Goal: Task Accomplishment & Management: Manage account settings

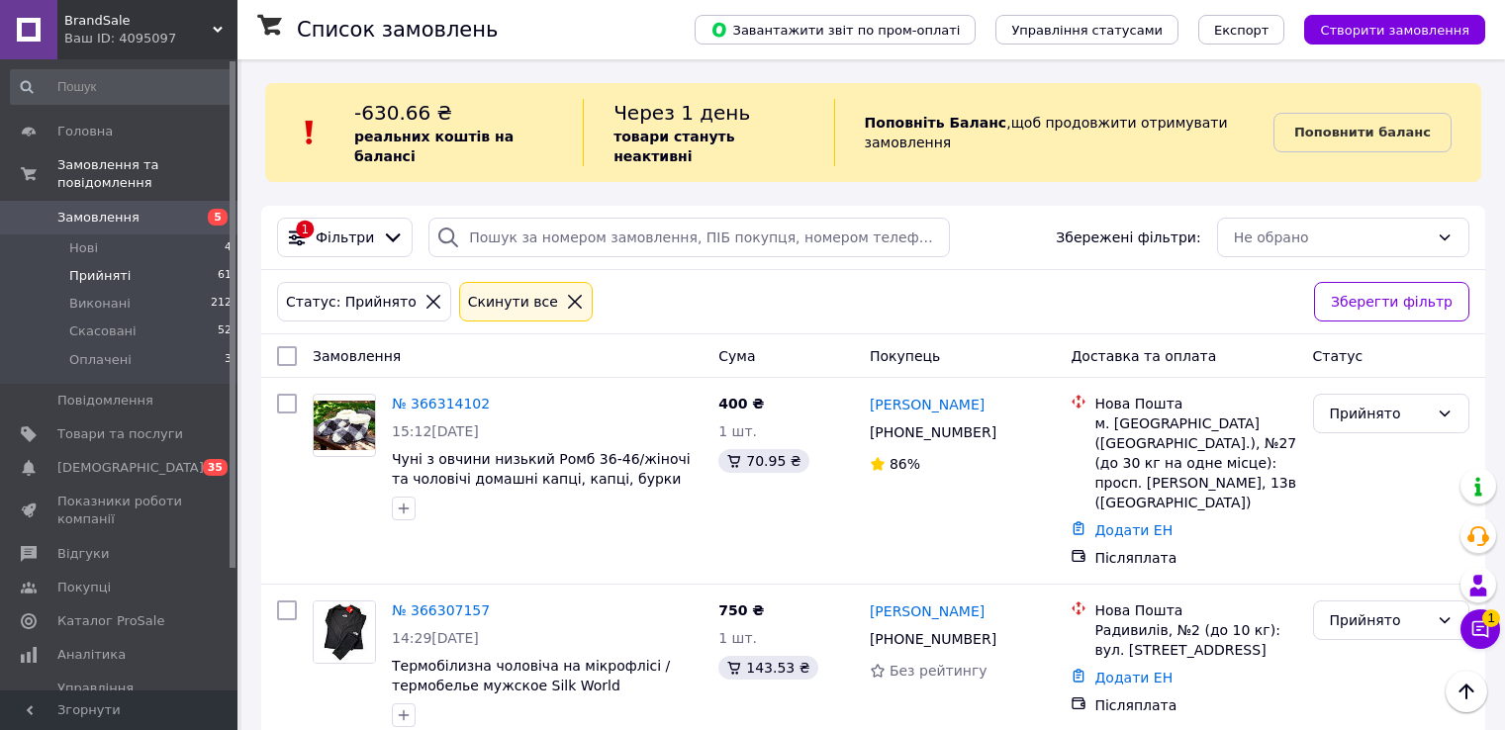
scroll to position [8363, 0]
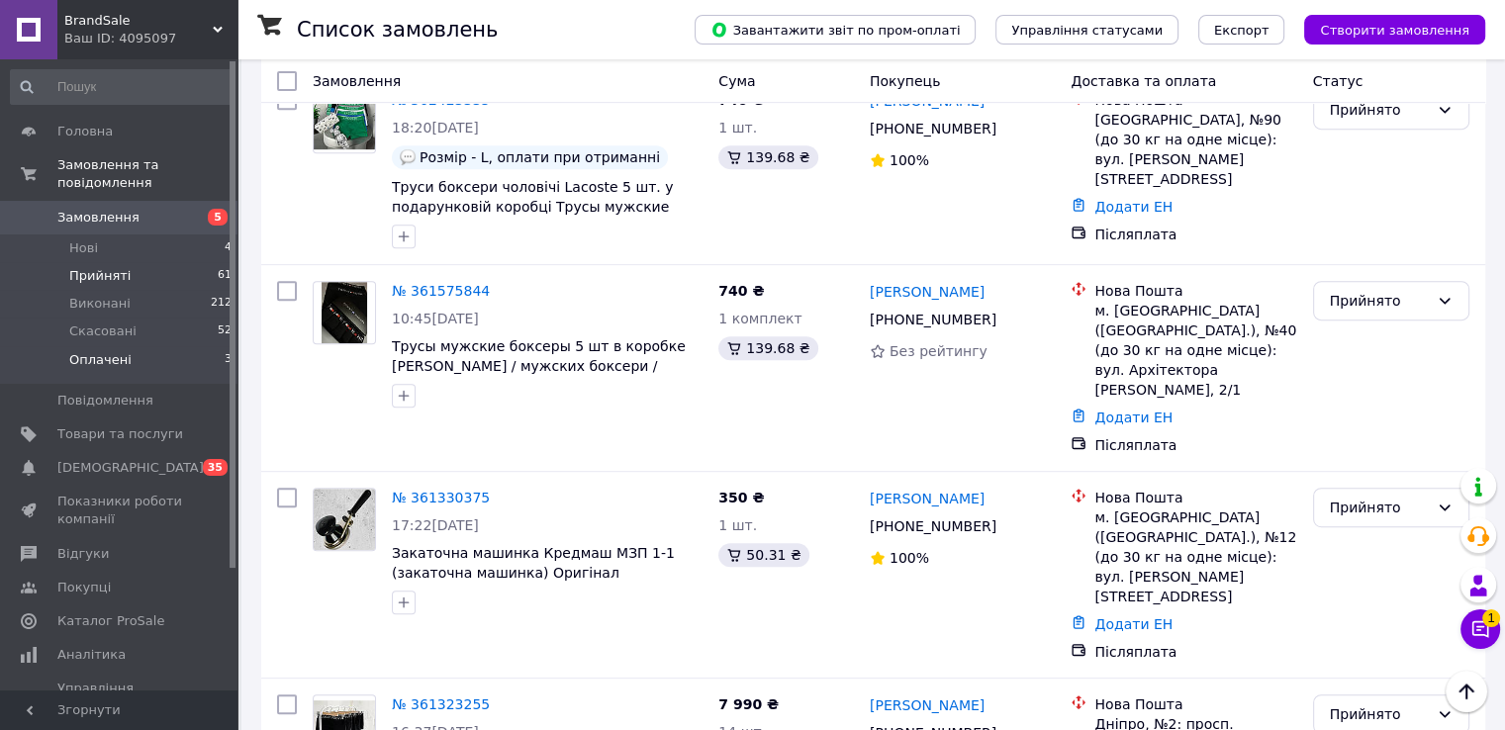
click at [78, 351] on span "Оплачені" at bounding box center [100, 360] width 62 height 18
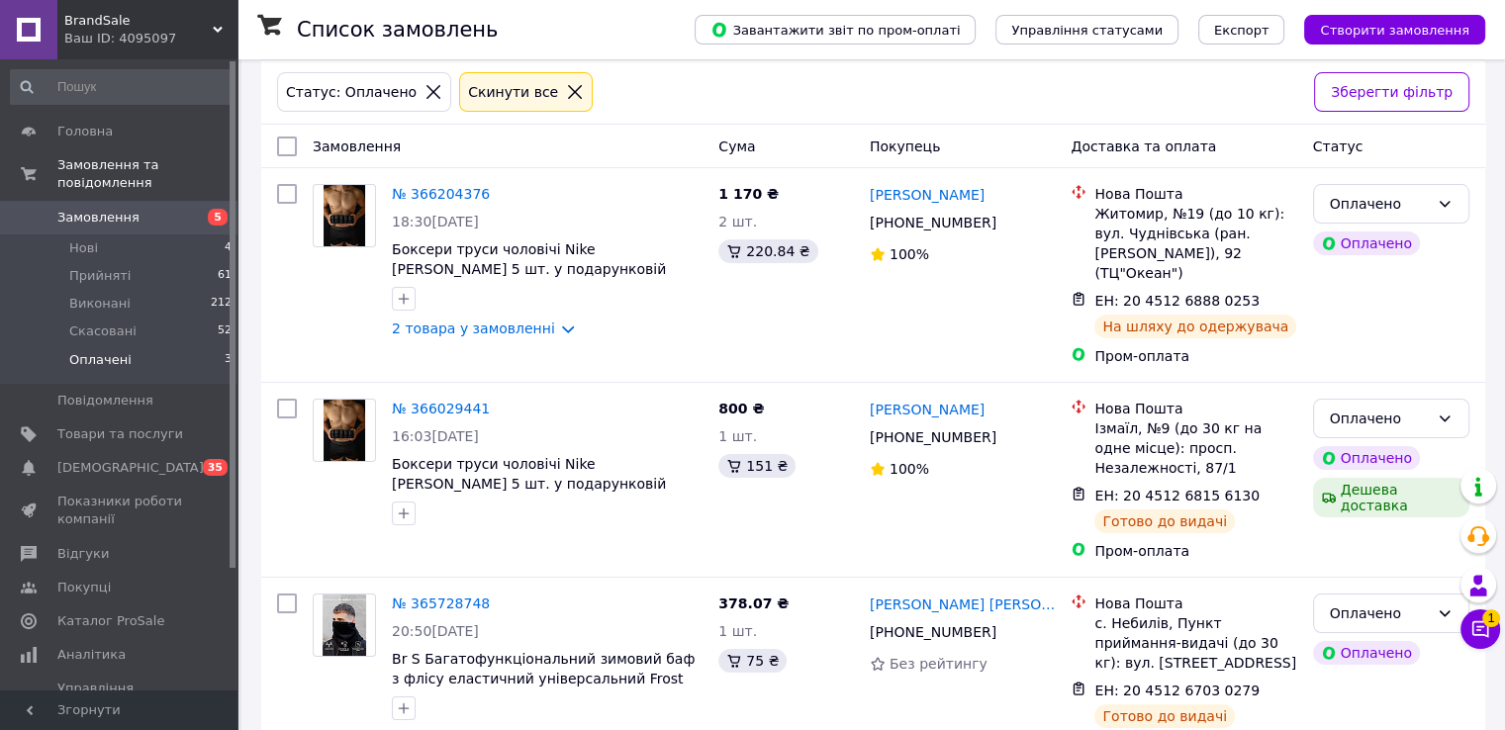
scroll to position [253, 0]
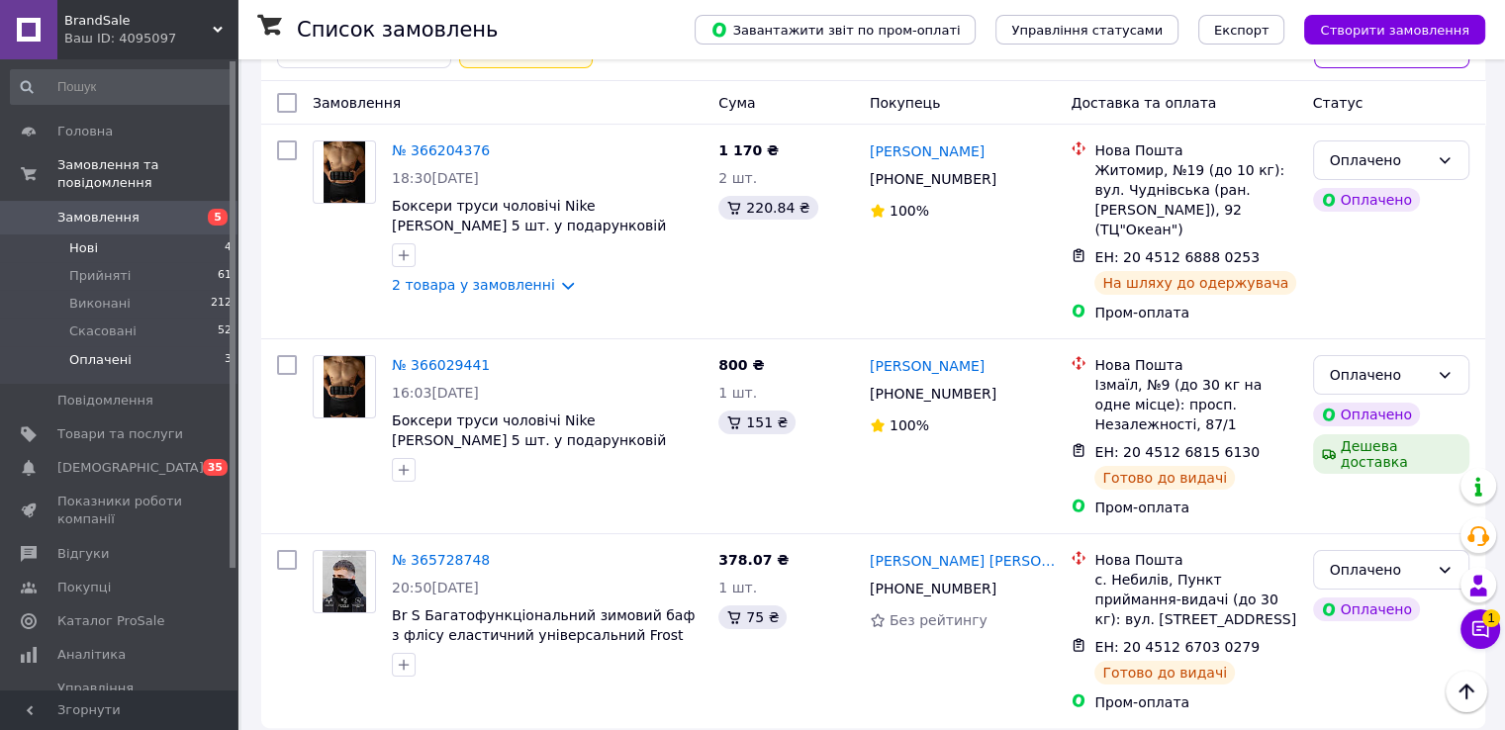
click at [167, 235] on li "Нові 4" at bounding box center [121, 249] width 243 height 28
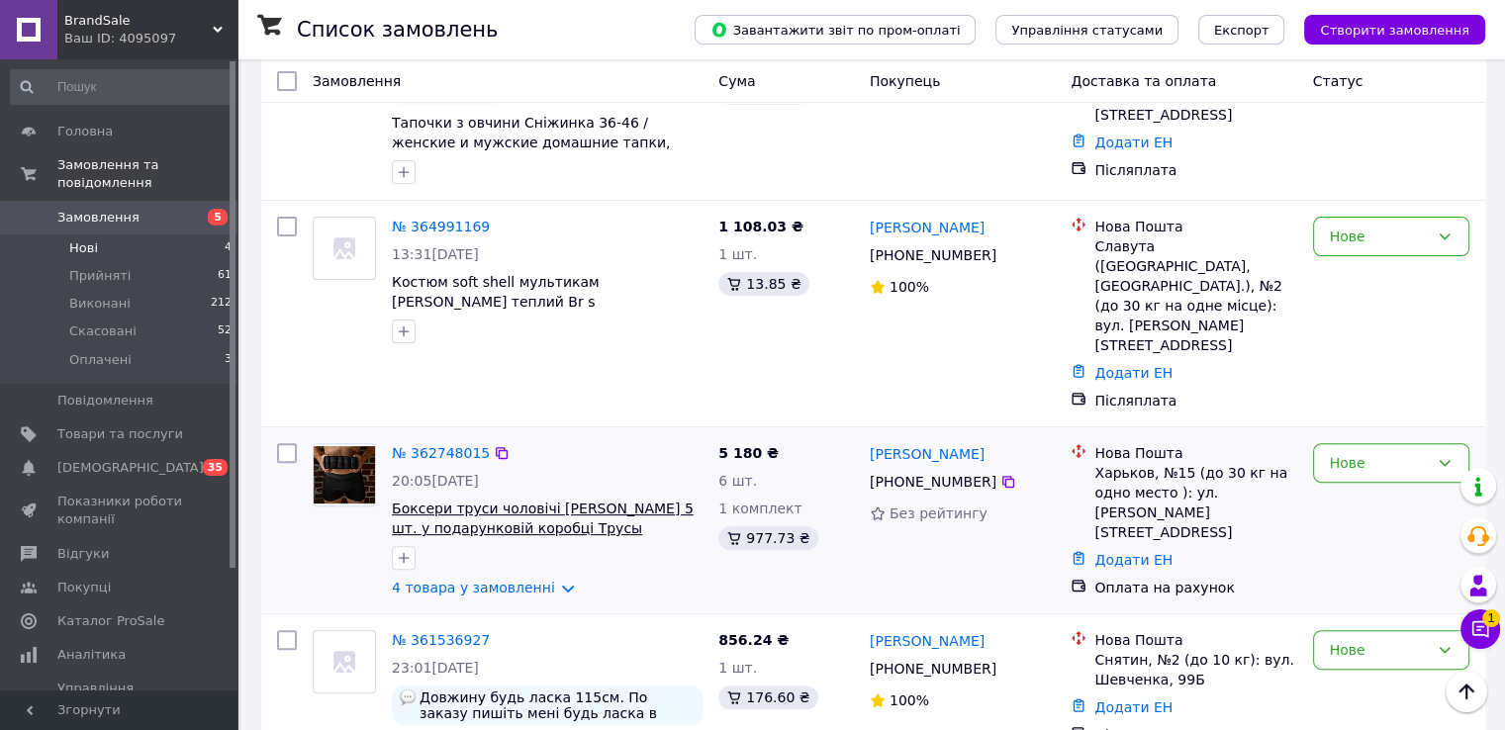
scroll to position [589, 0]
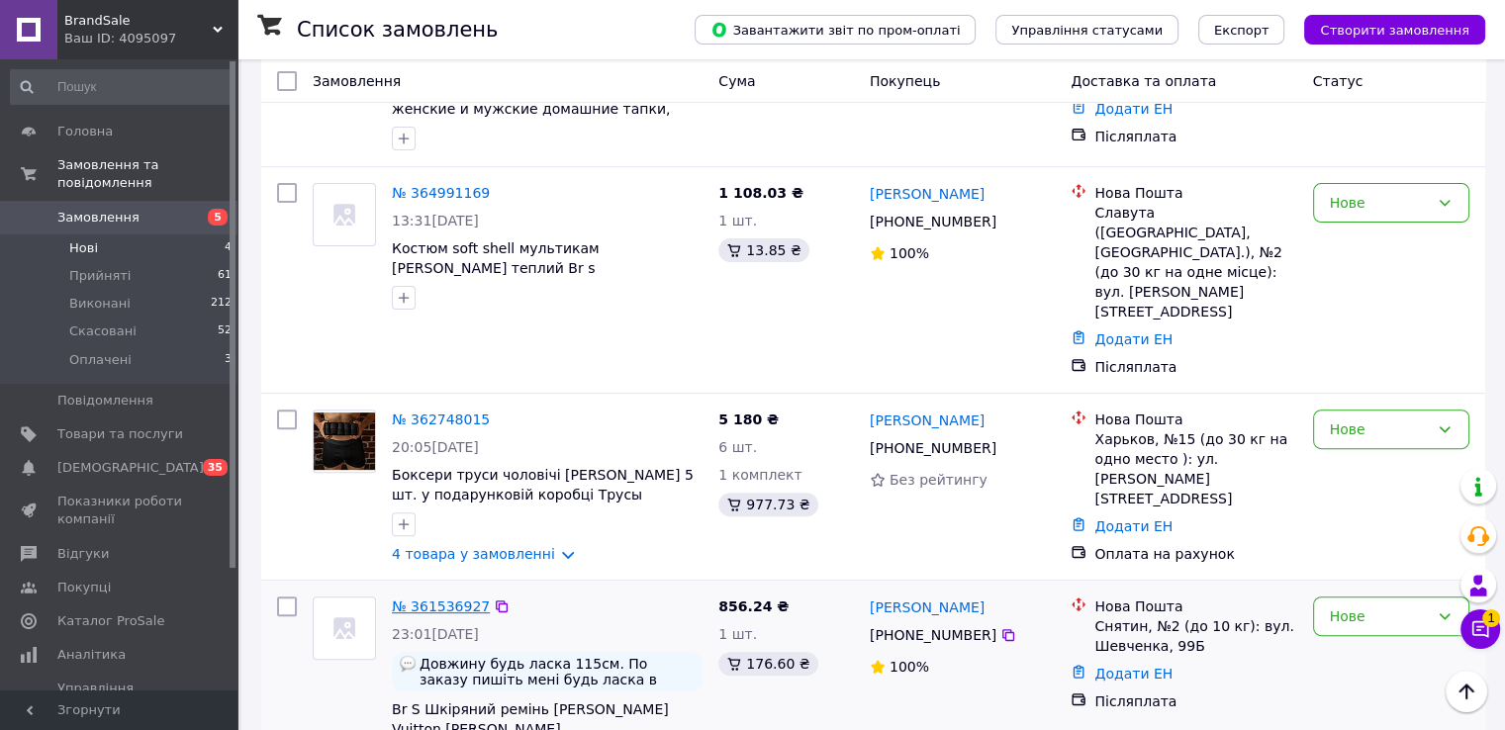
click at [449, 599] on link "№ 361536927" at bounding box center [441, 607] width 98 height 16
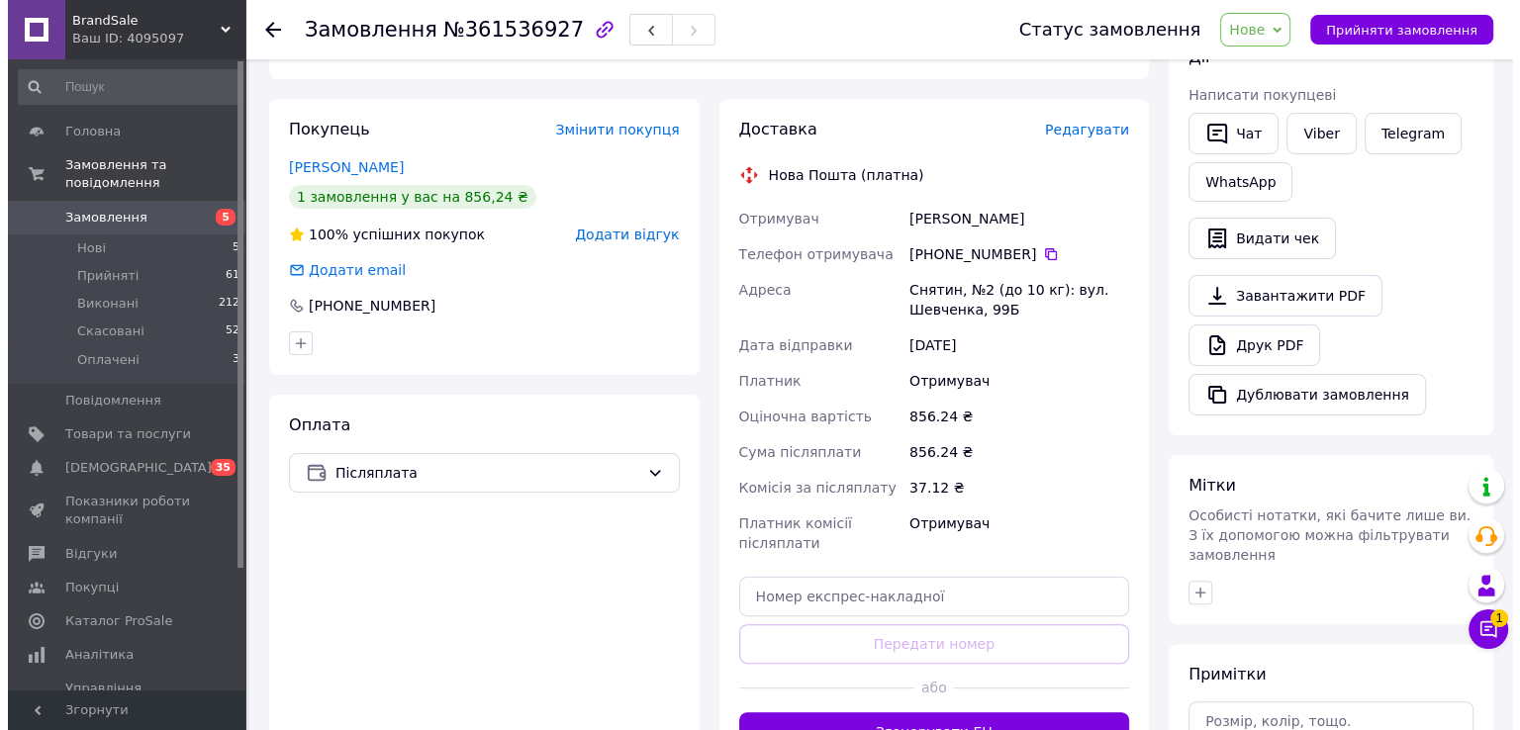
scroll to position [144, 0]
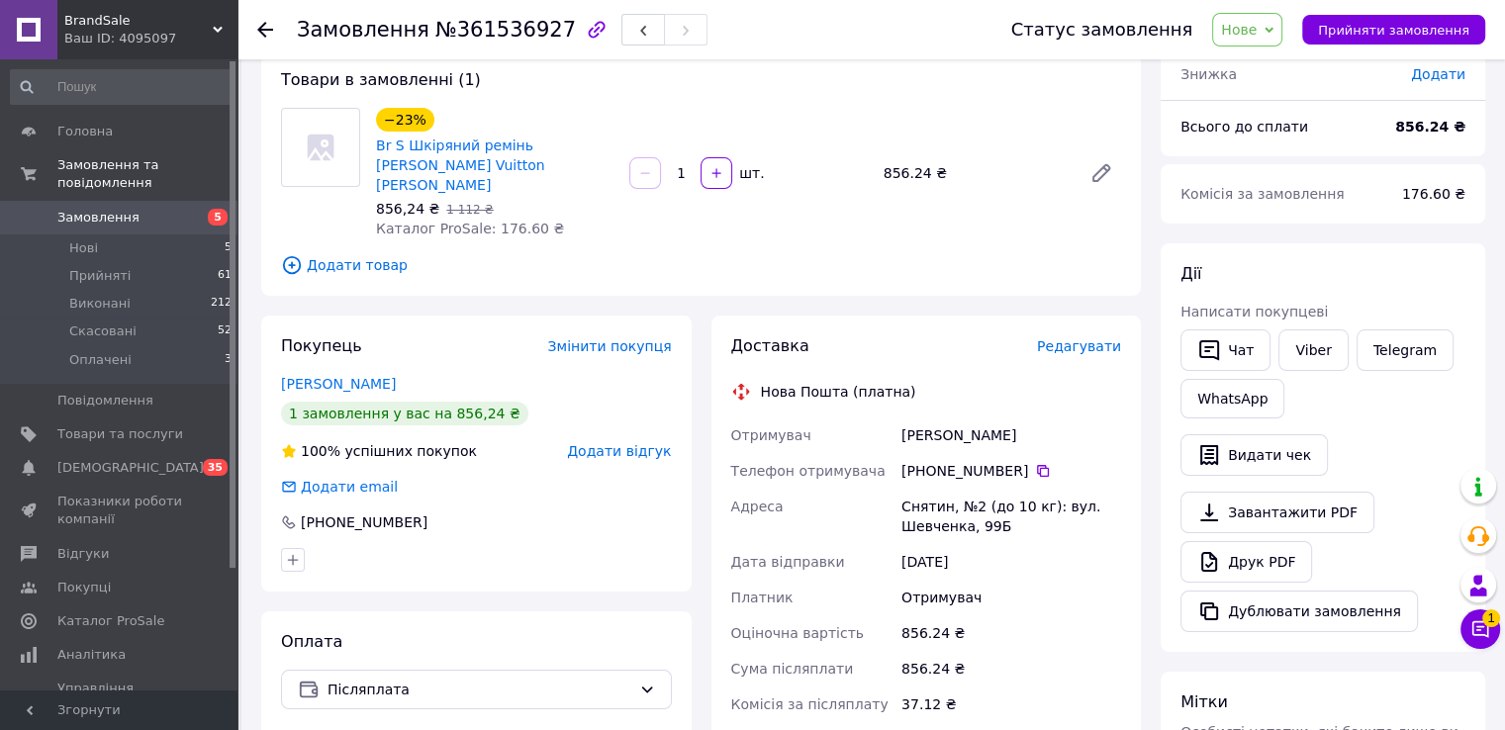
click at [1085, 339] on div "Доставка Редагувати Нова Пошта (платна) Отримувач Колодій Дарія Телефон отримув…" at bounding box center [926, 651] width 391 height 633
click at [1091, 338] on span "Редагувати" at bounding box center [1079, 346] width 84 height 16
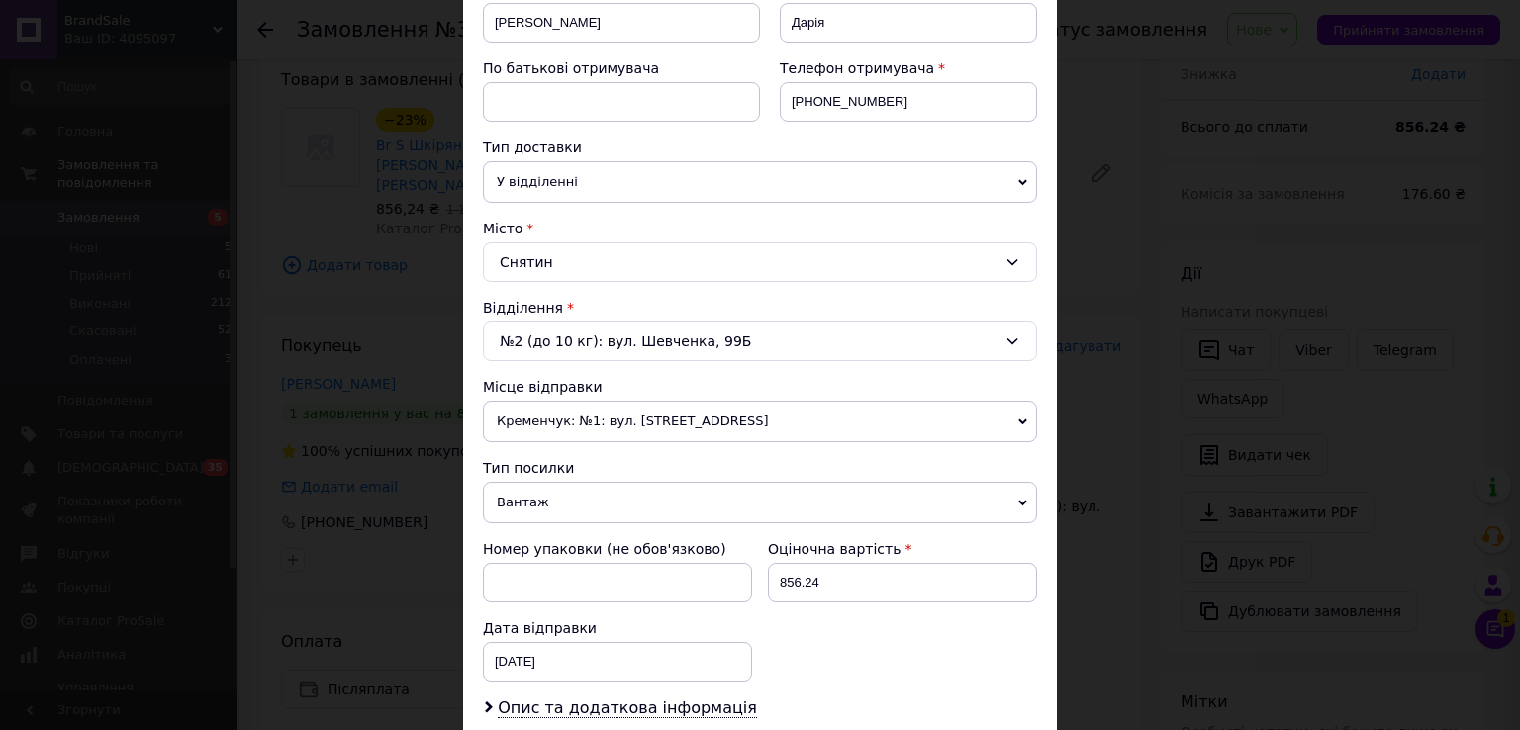
scroll to position [297, 0]
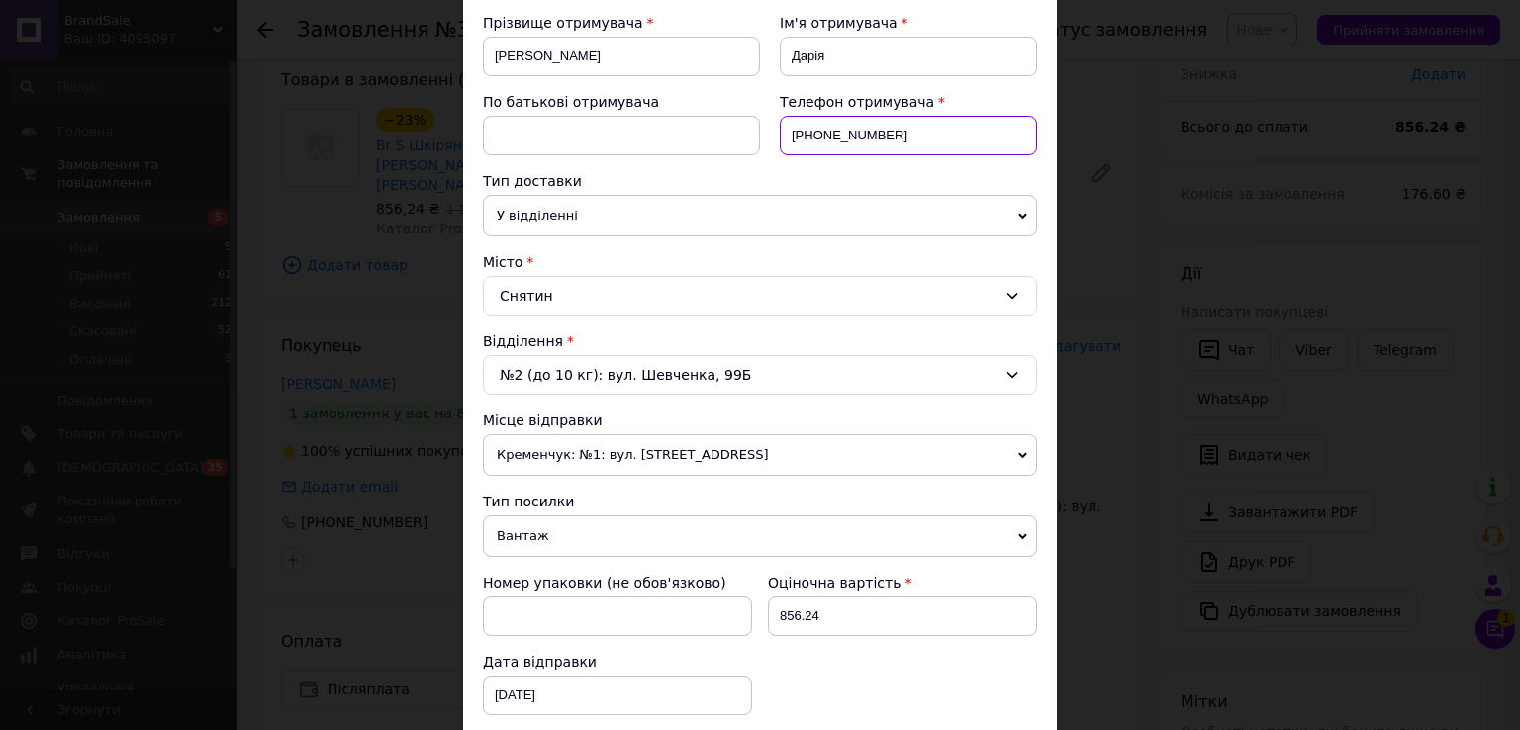
click at [877, 141] on input "+380678734896" at bounding box center [908, 136] width 257 height 40
paste input "735462148"
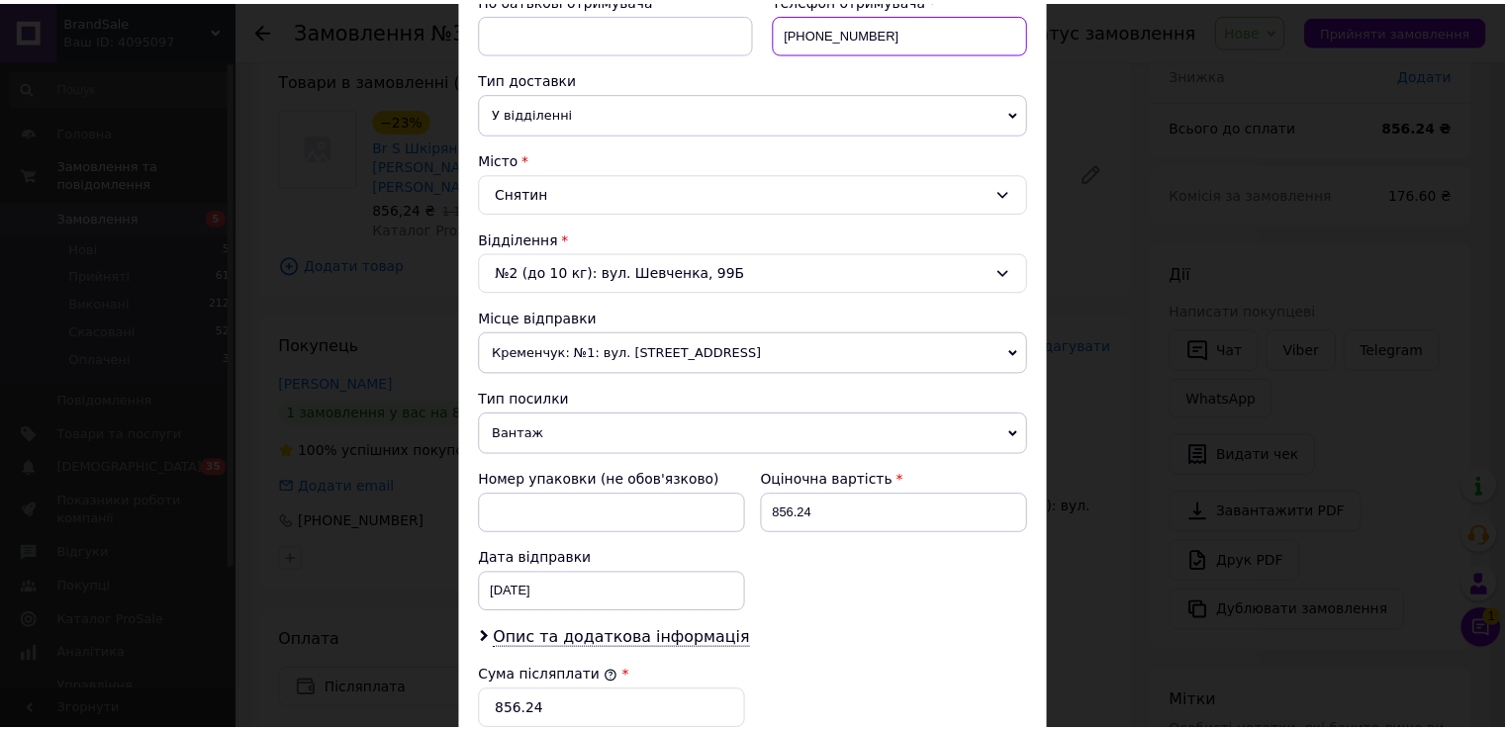
scroll to position [774, 0]
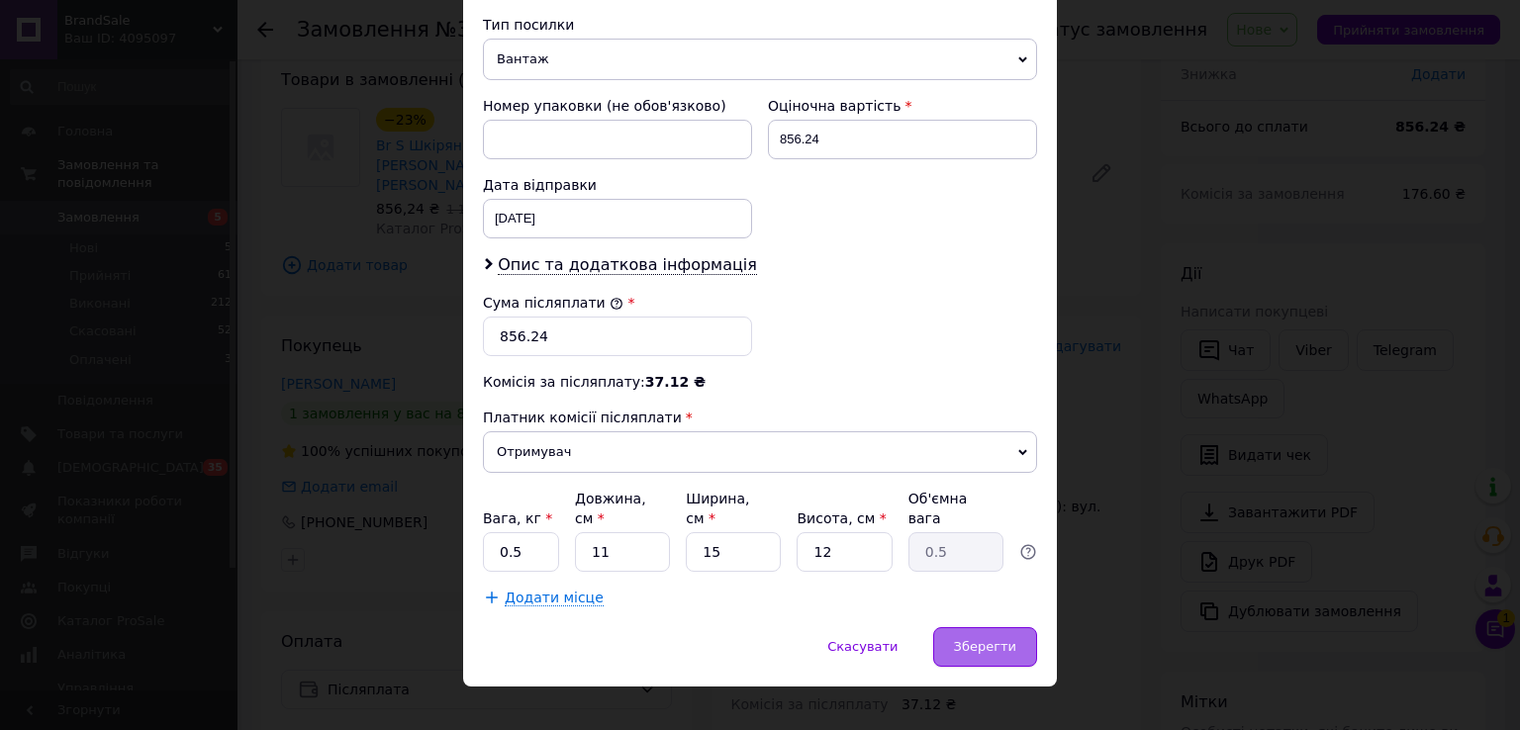
type input "+380735462148"
click at [997, 632] on div "Зберегти" at bounding box center [985, 647] width 104 height 40
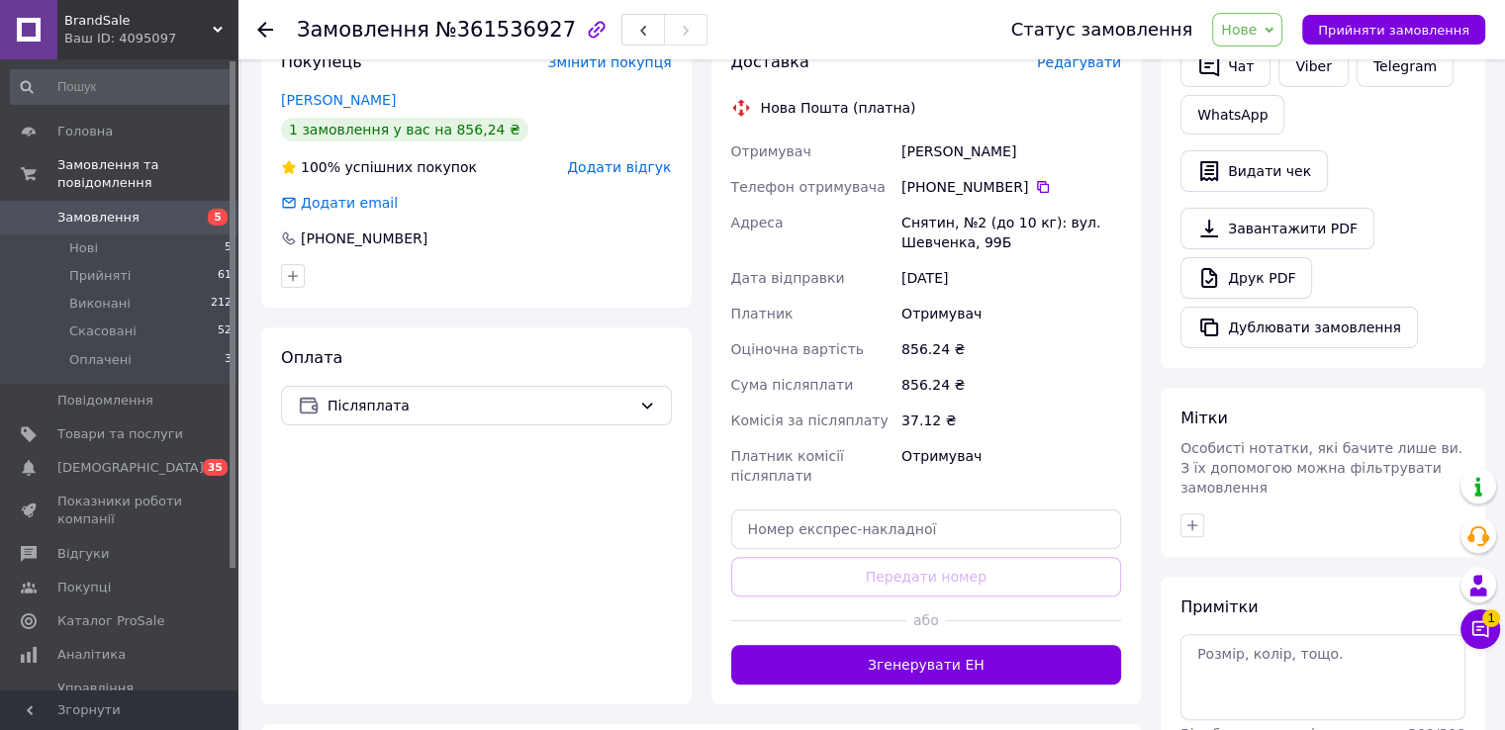
scroll to position [441, 0]
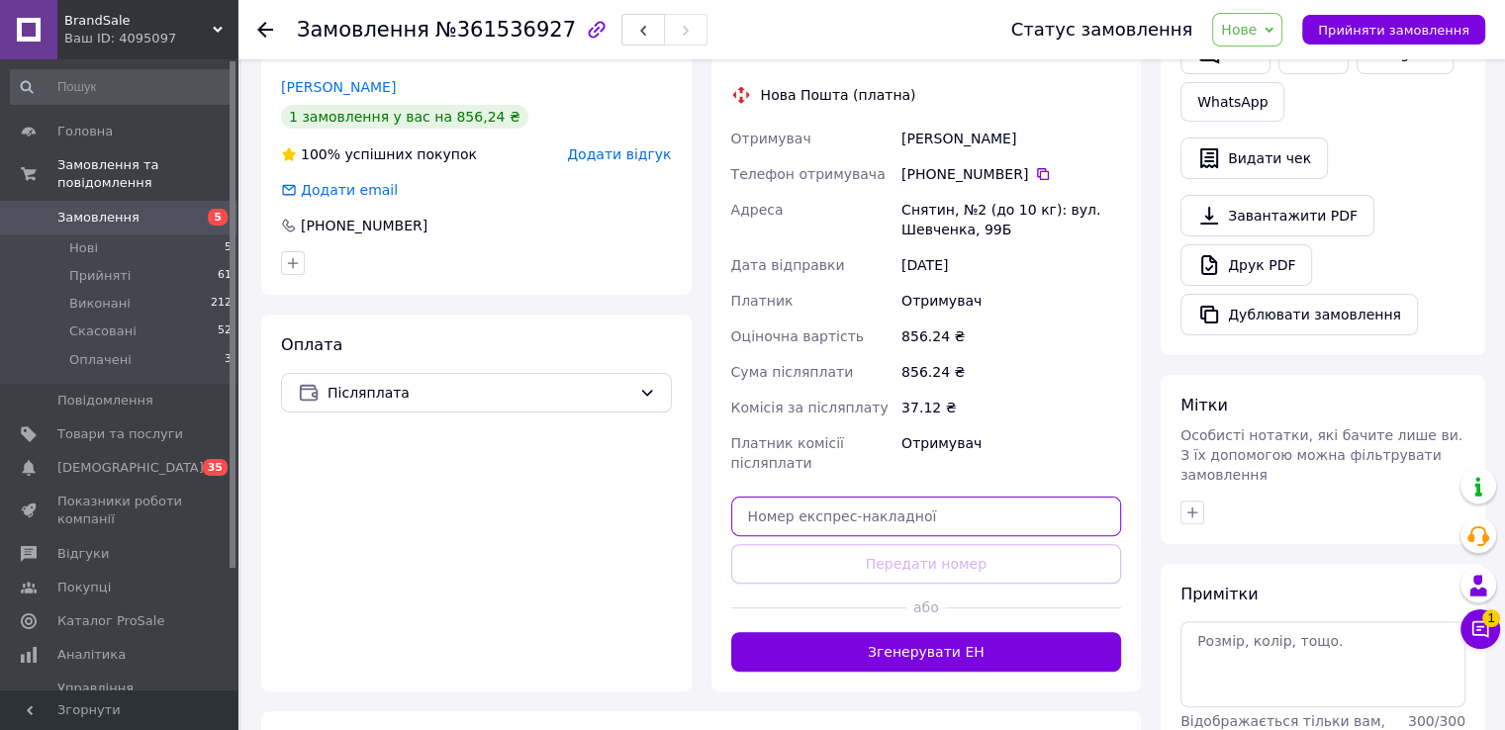
drag, startPoint x: 917, startPoint y: 493, endPoint x: 911, endPoint y: 515, distance: 22.6
click at [916, 497] on input "text" at bounding box center [926, 517] width 391 height 40
paste input "20451260214167"
type input "20451260214167"
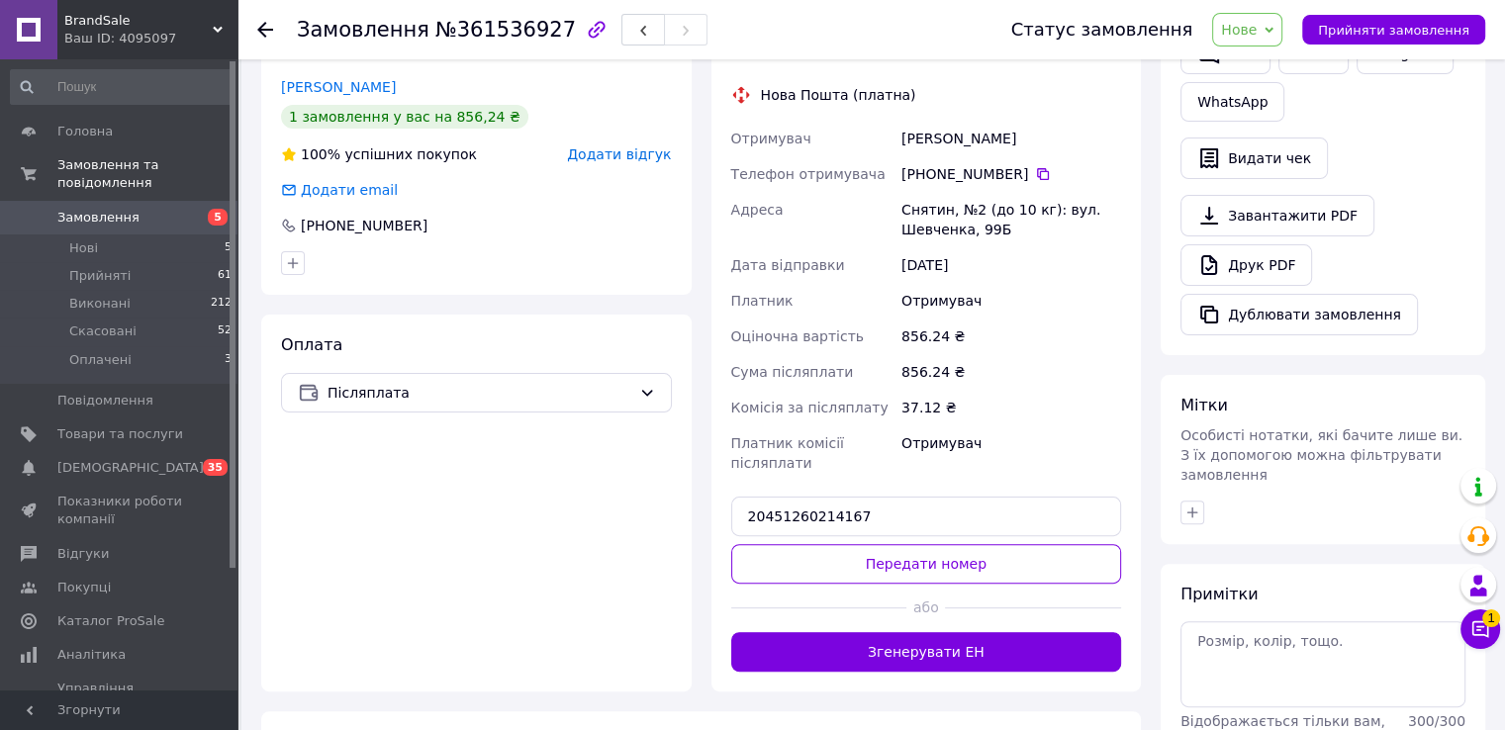
click at [907, 547] on button "Передати номер" at bounding box center [926, 564] width 391 height 40
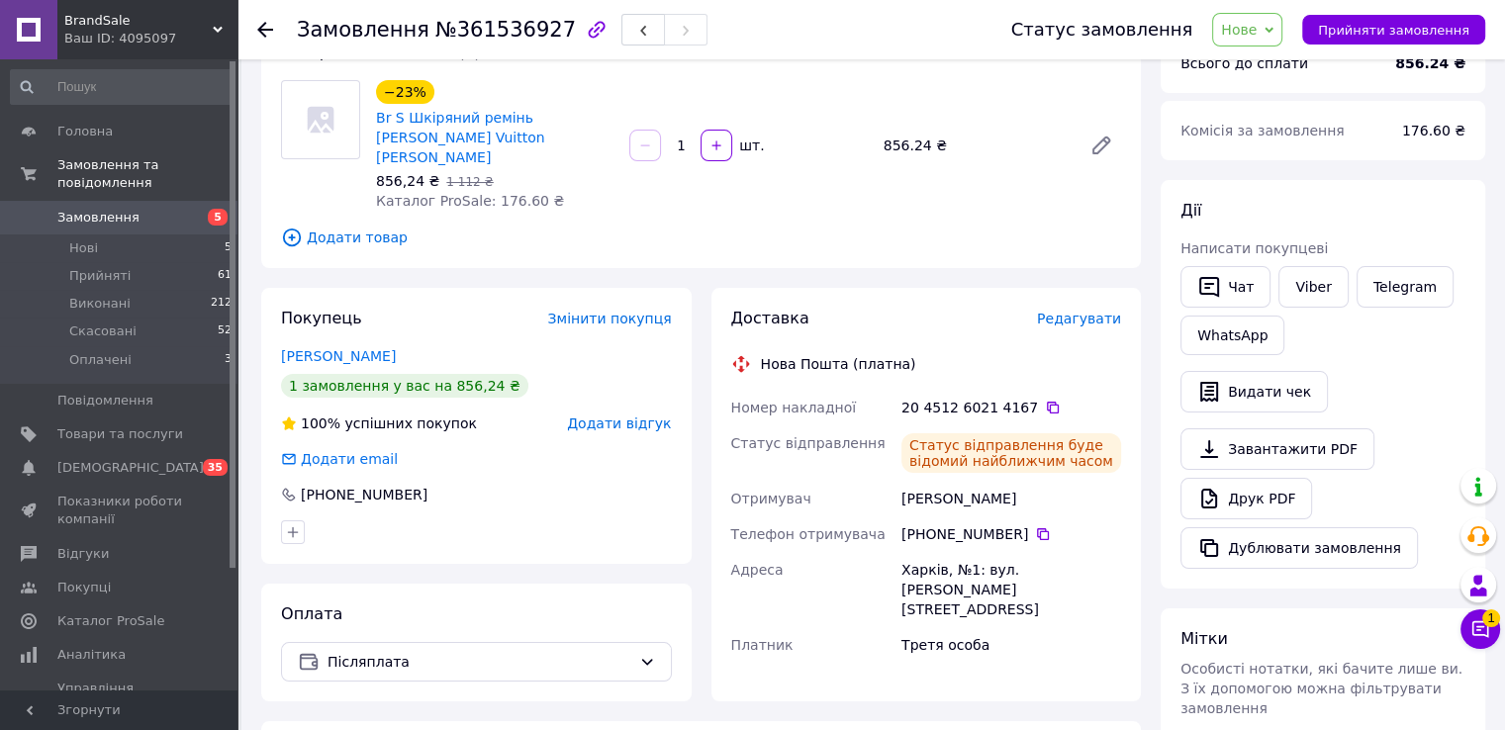
scroll to position [12, 0]
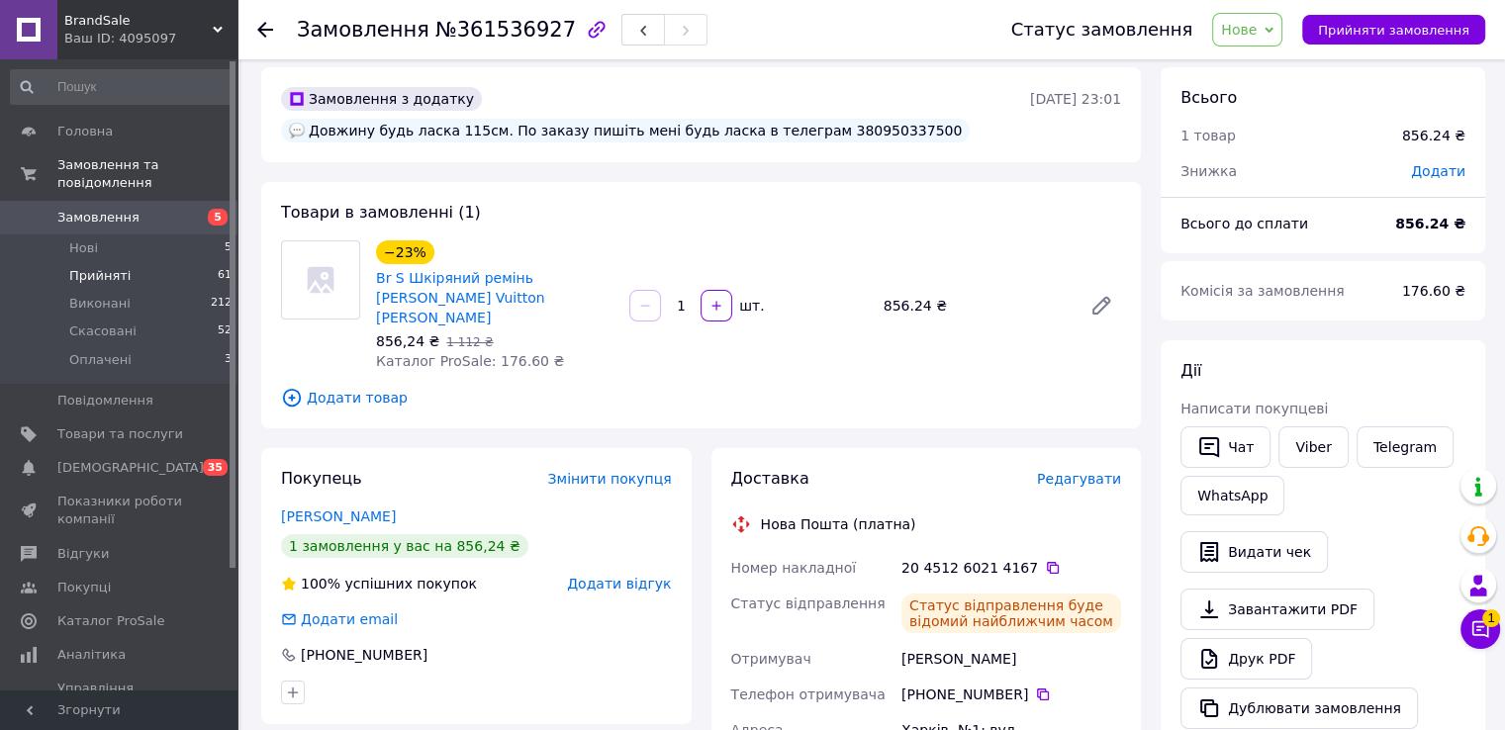
click at [116, 267] on span "Прийняті" at bounding box center [99, 276] width 61 height 18
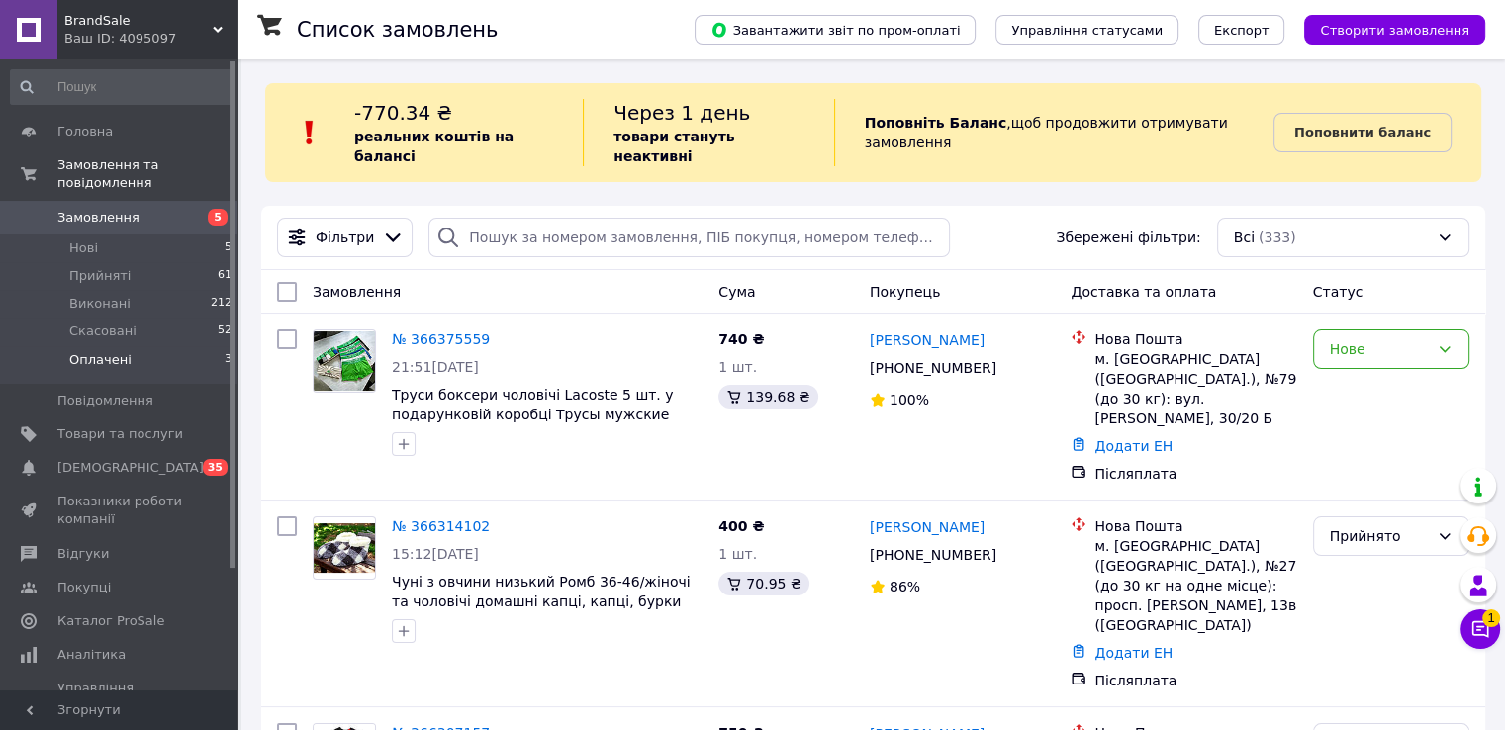
click at [182, 348] on li "Оплачені 3" at bounding box center [121, 365] width 243 height 38
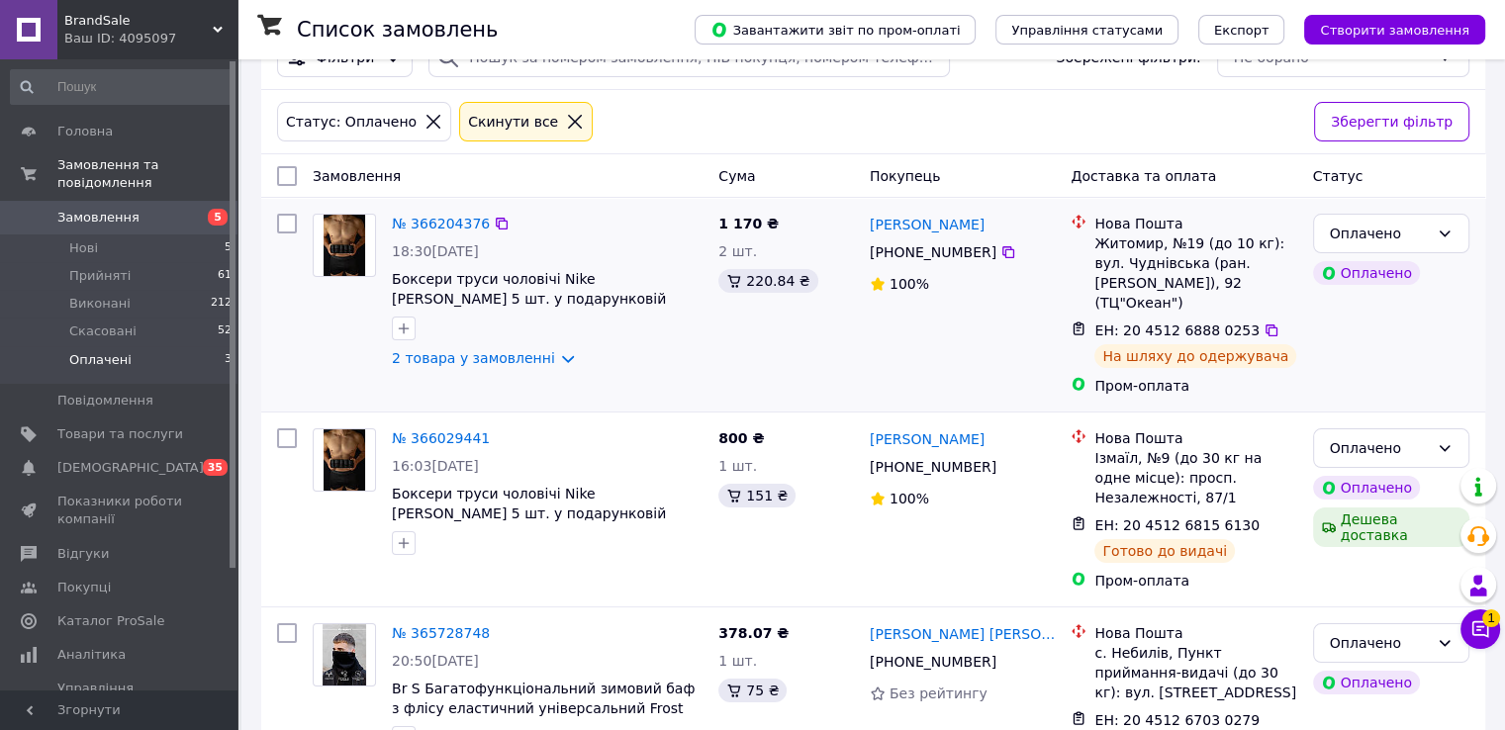
scroll to position [253, 0]
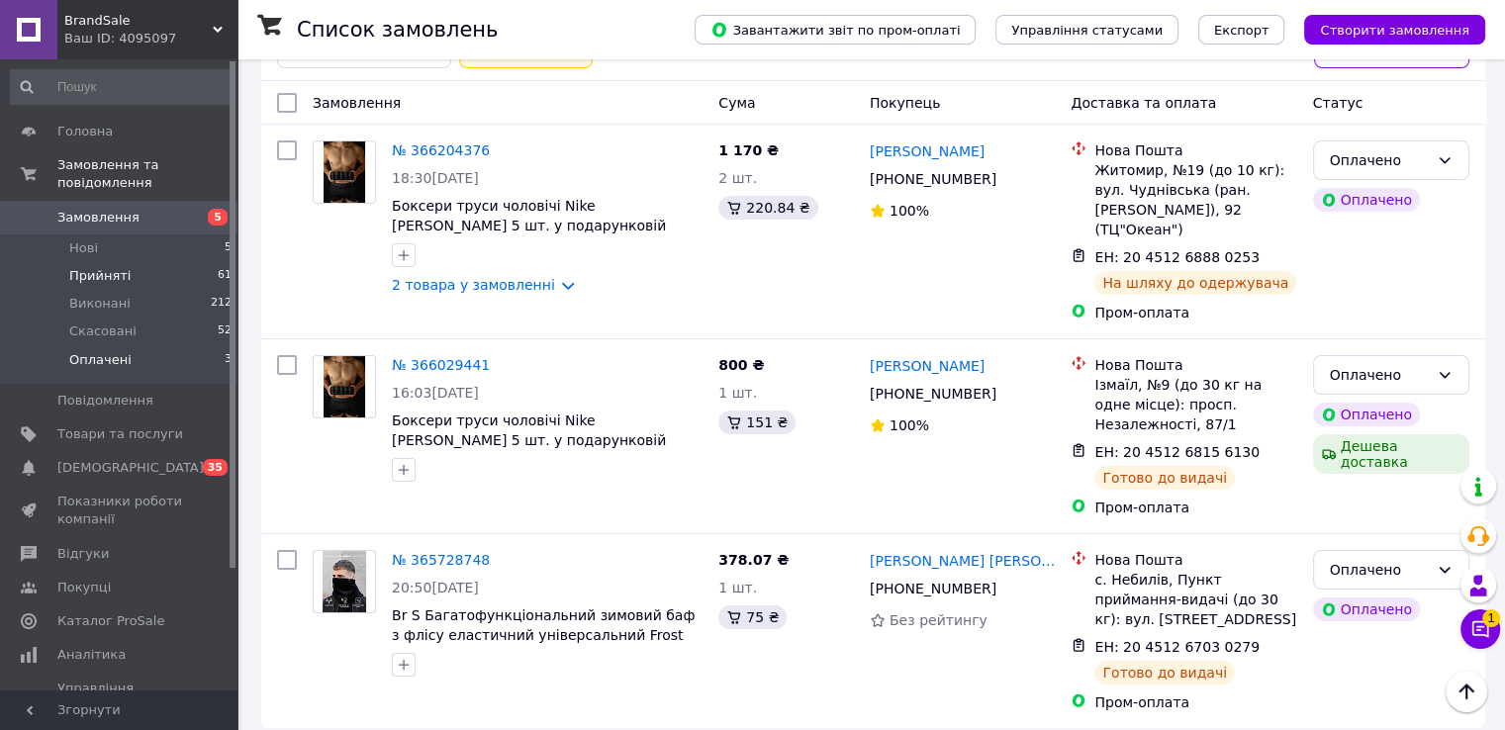
click at [138, 262] on li "Прийняті 61" at bounding box center [121, 276] width 243 height 28
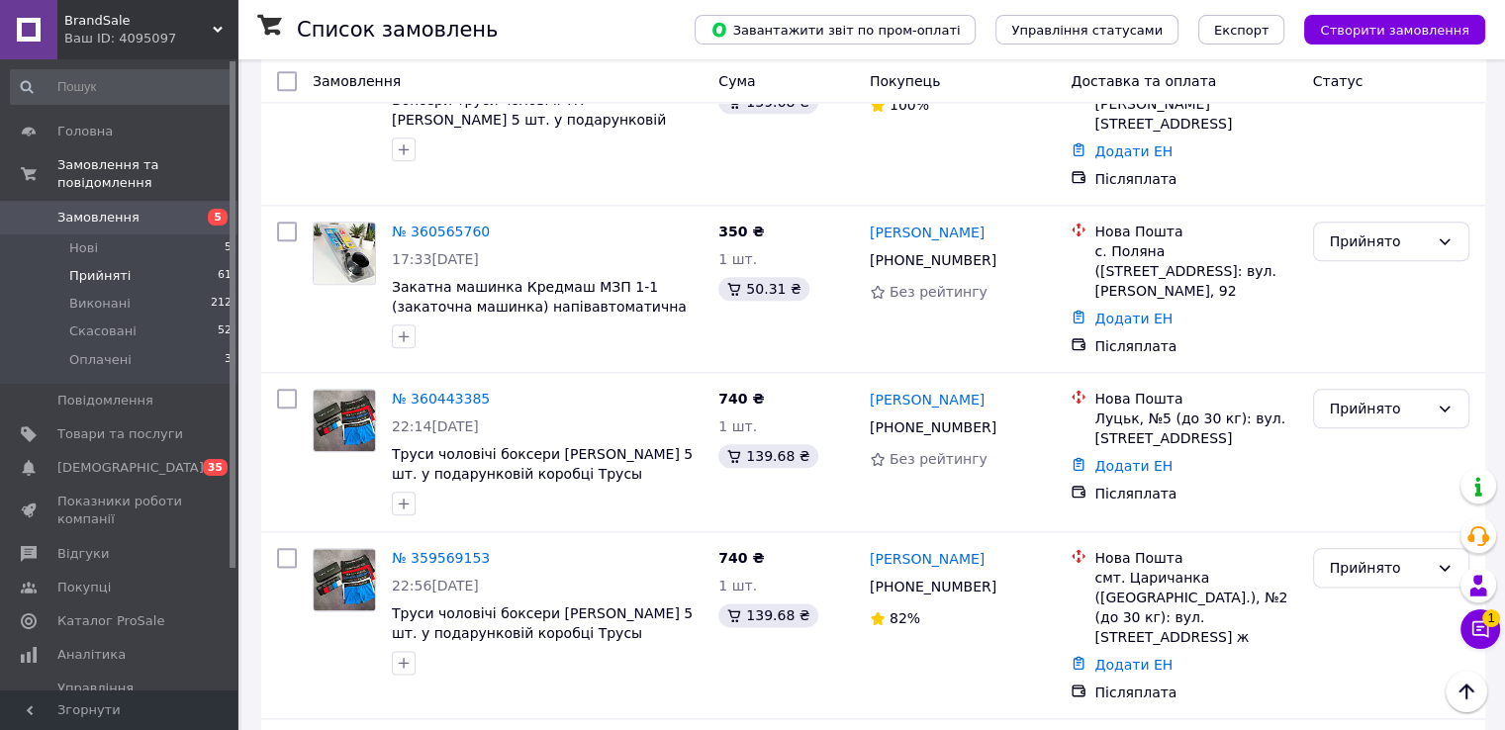
scroll to position [9749, 0]
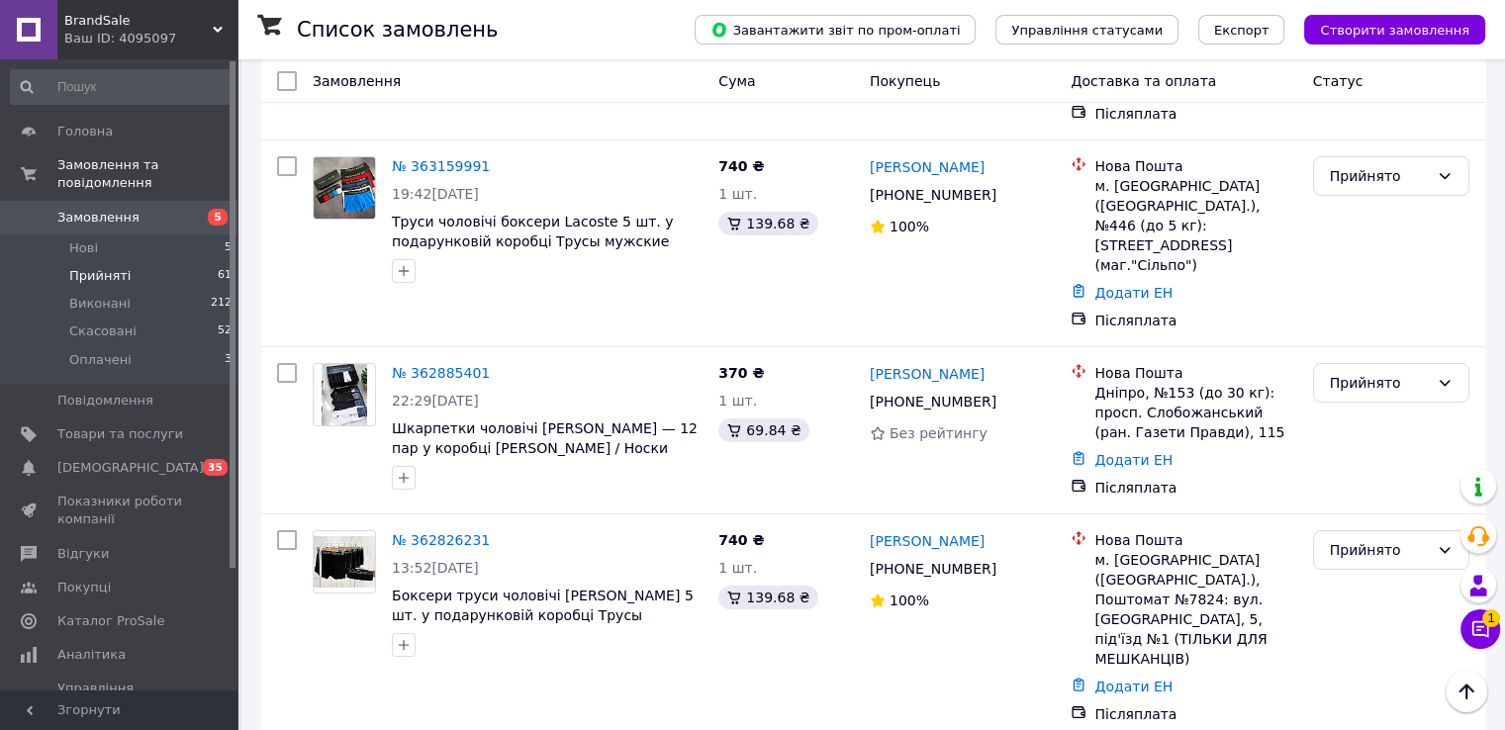
scroll to position [0, 0]
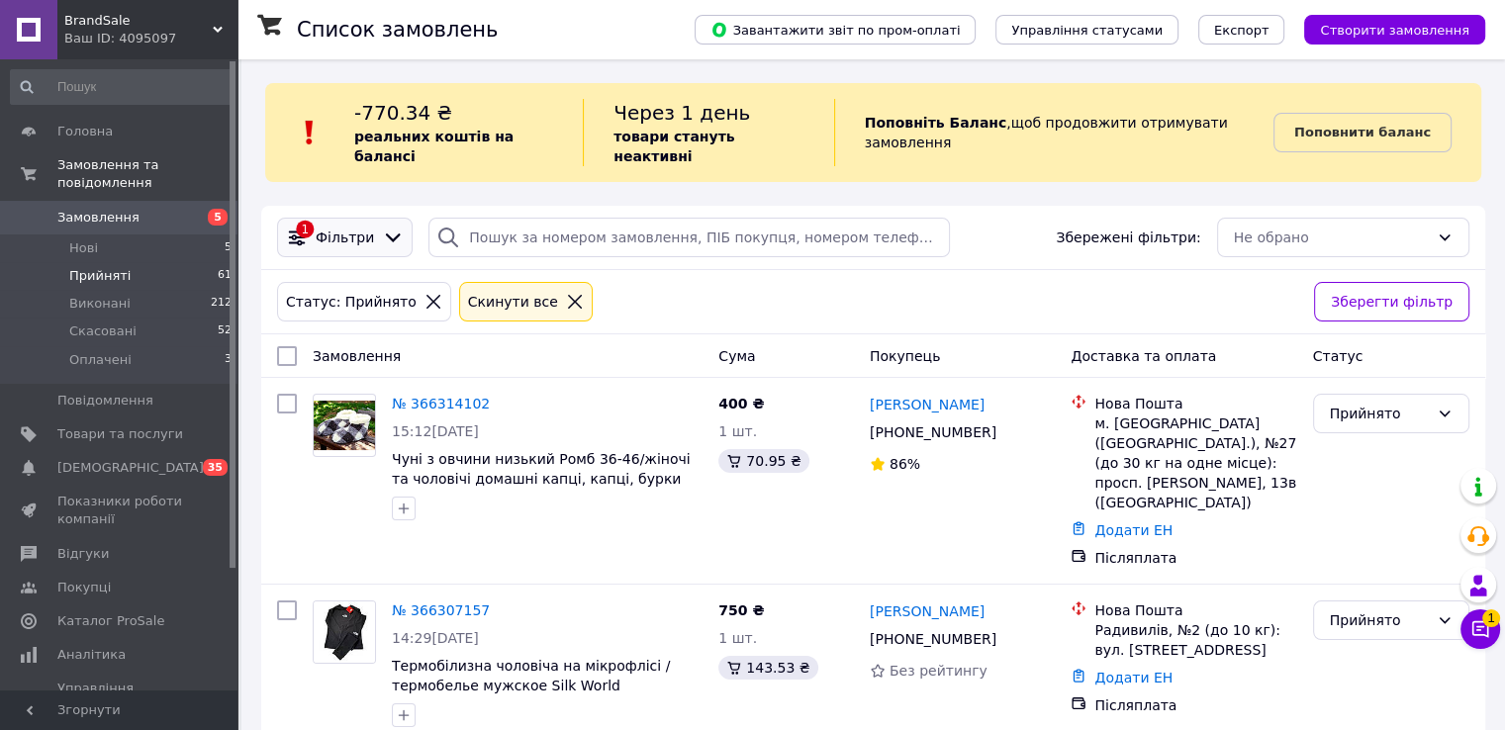
click at [382, 227] on icon at bounding box center [393, 238] width 22 height 22
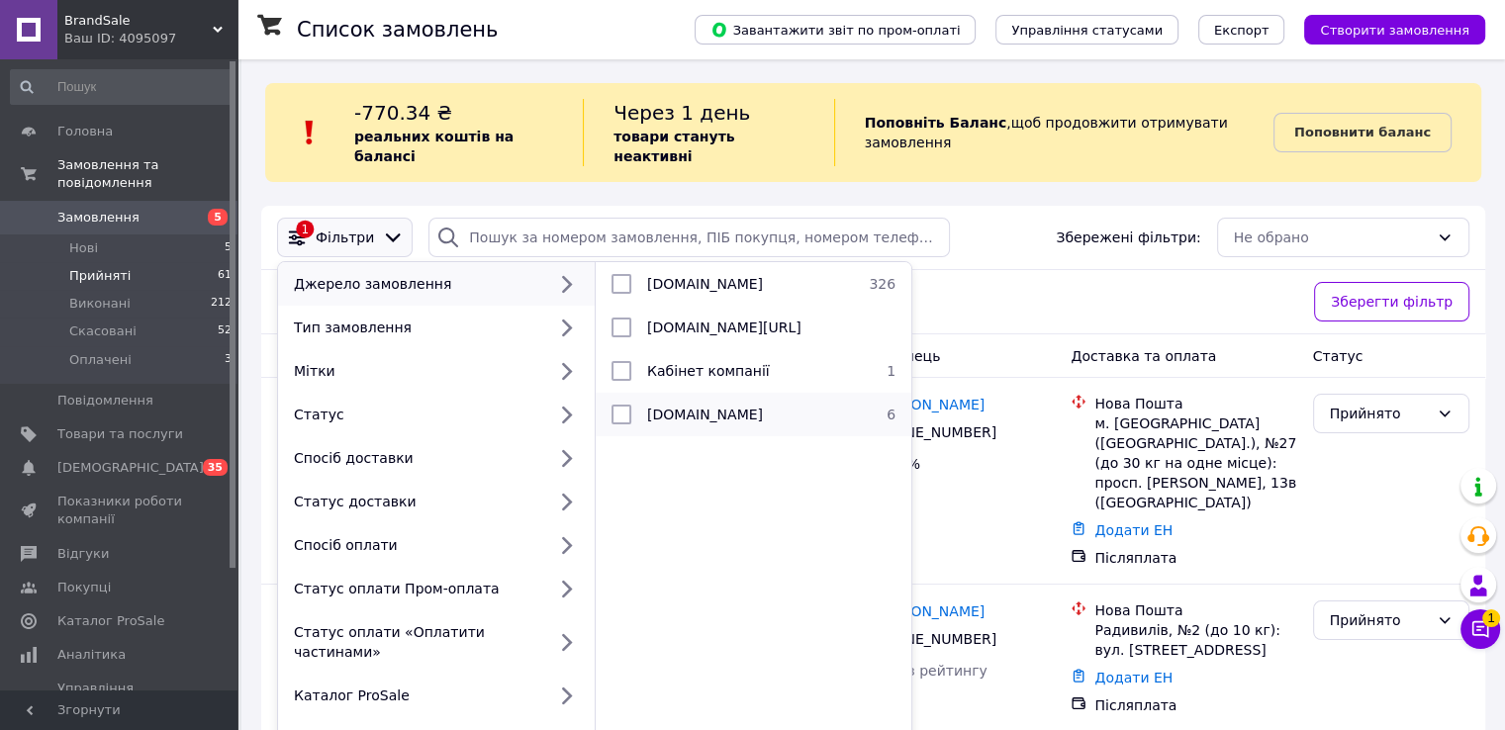
click at [677, 393] on li "bigl.ua 6" at bounding box center [754, 415] width 316 height 44
checkbox input "true"
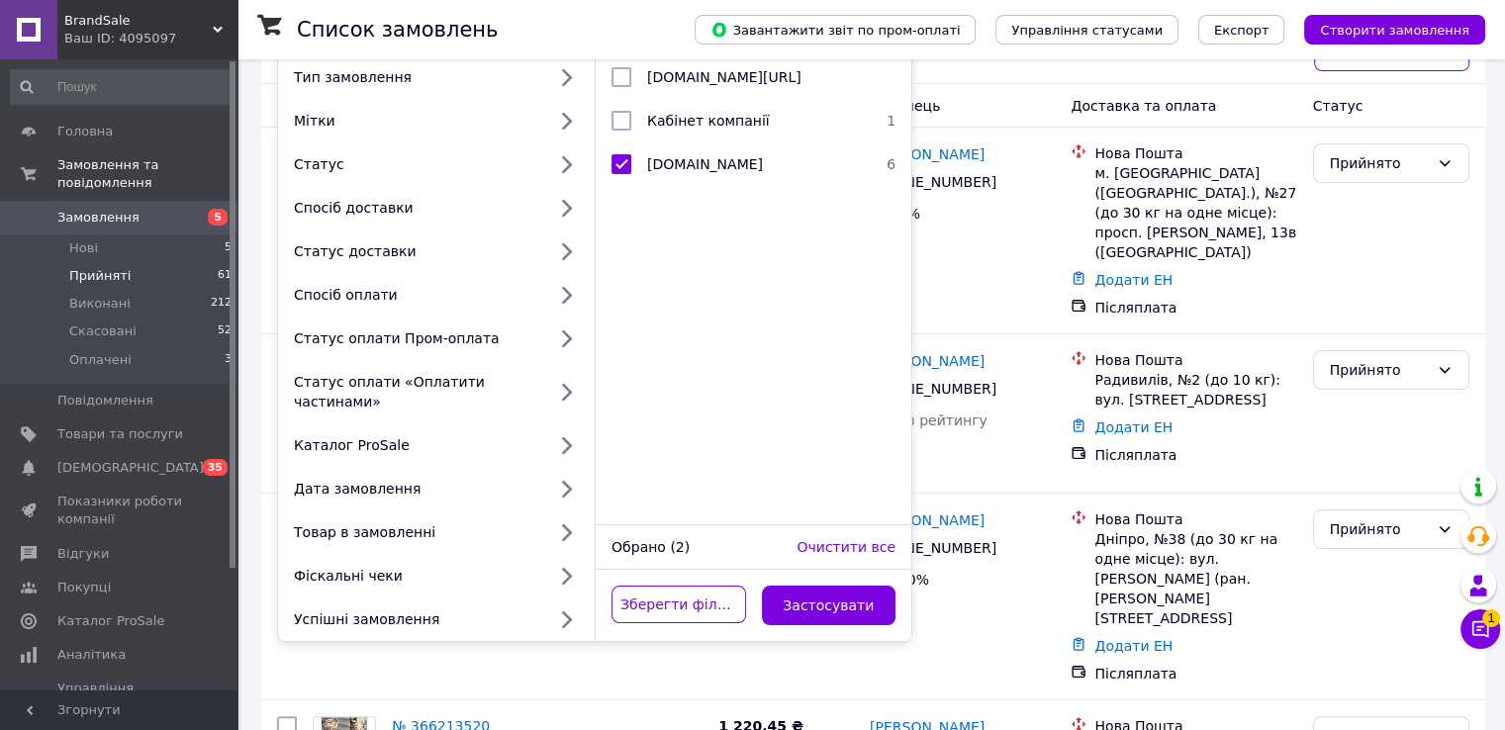
scroll to position [297, 0]
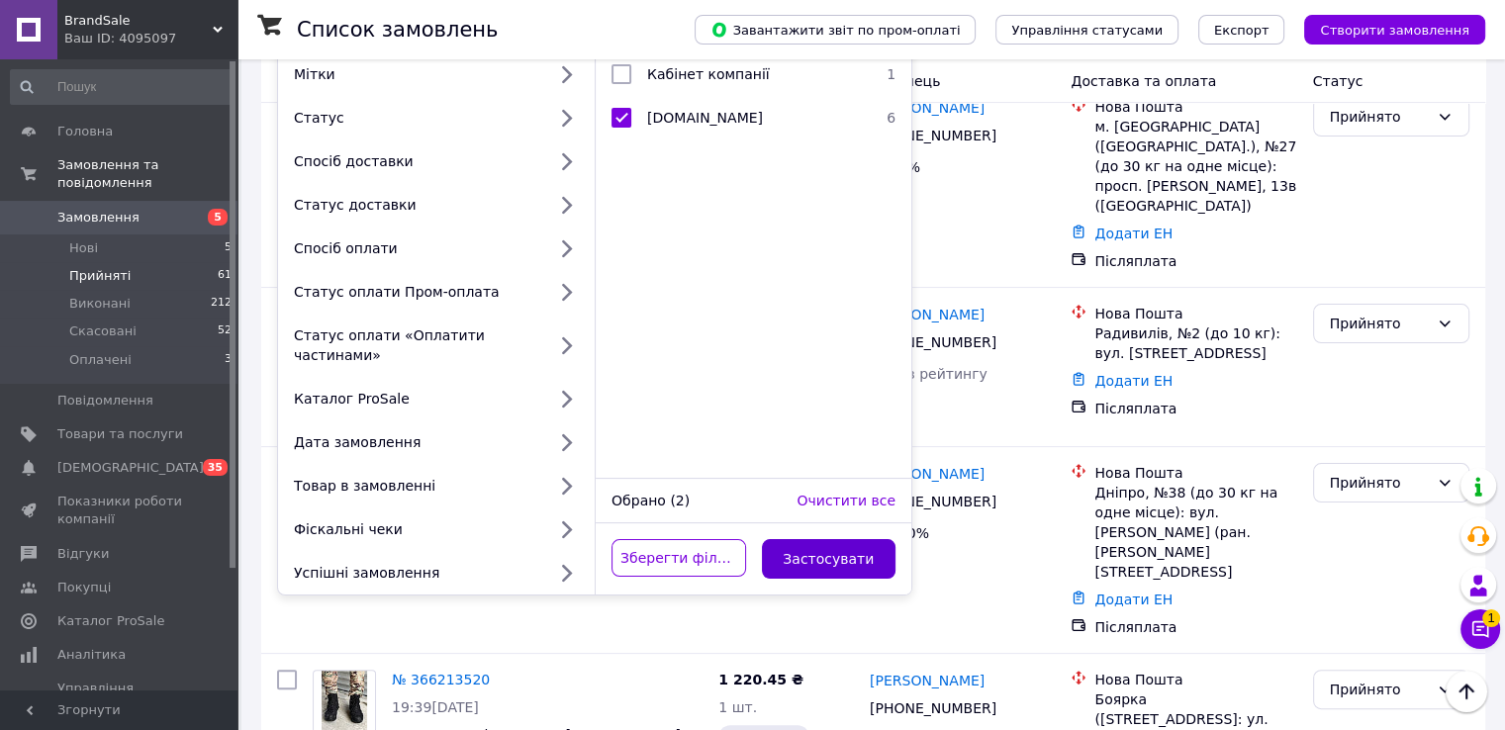
click at [802, 539] on button "Застосувати" at bounding box center [829, 559] width 135 height 40
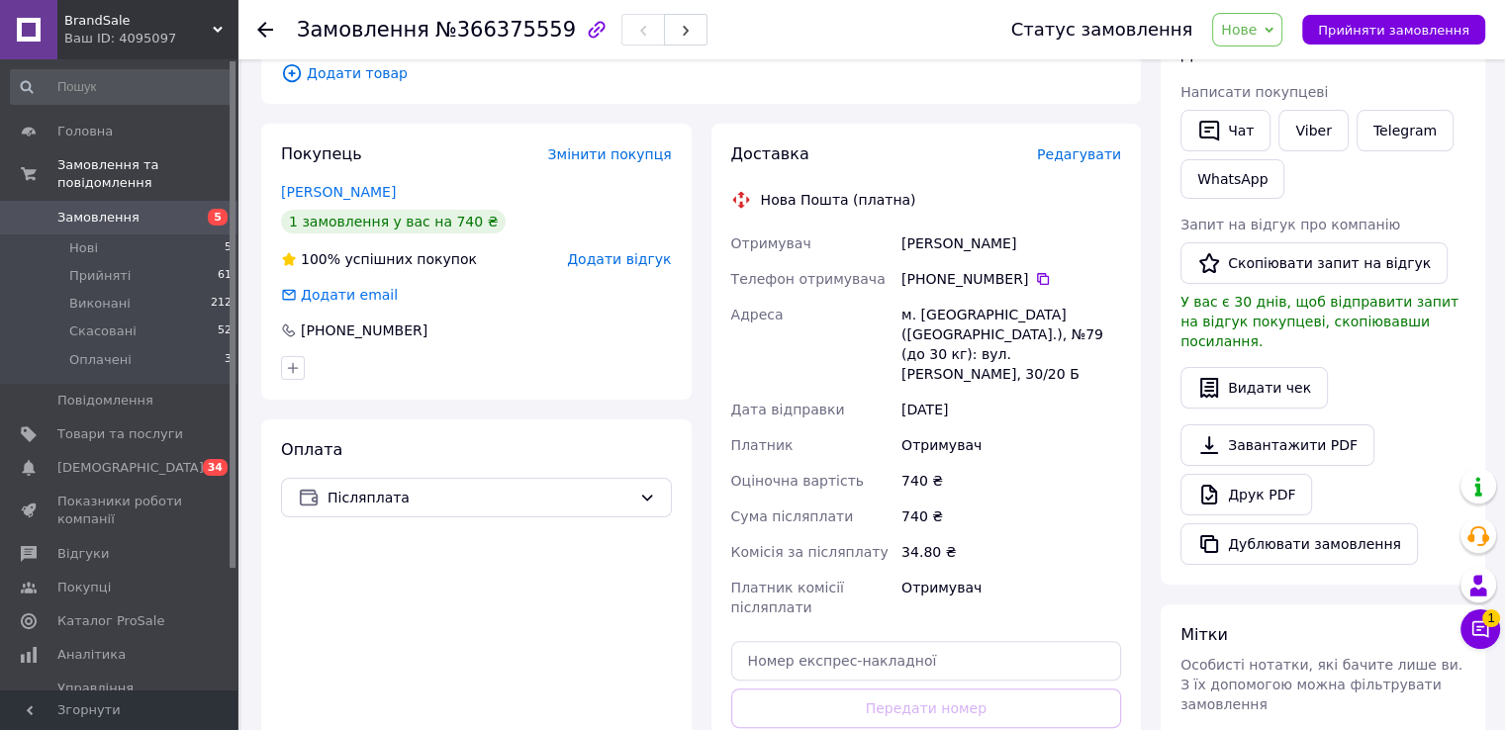
scroll to position [396, 0]
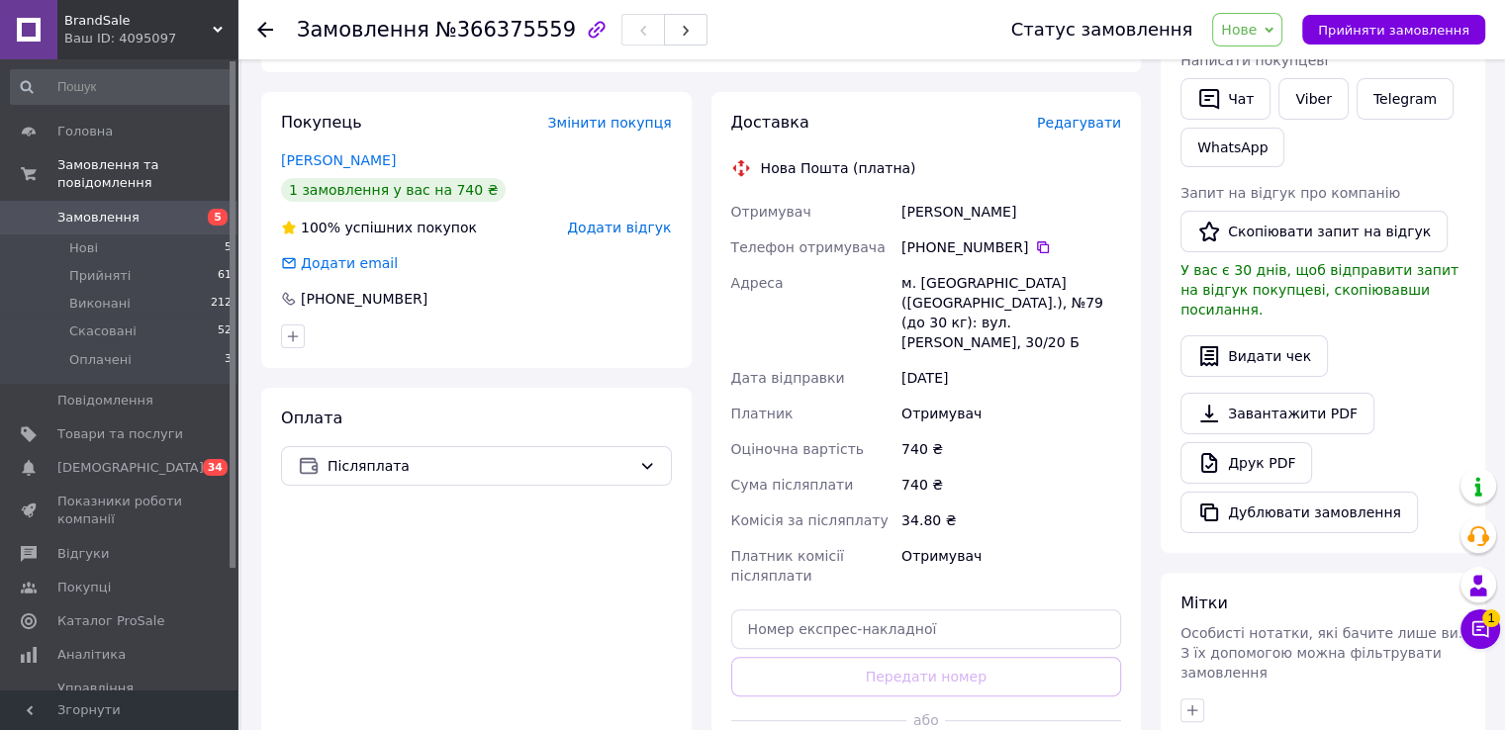
click at [1092, 115] on span "Редагувати" at bounding box center [1079, 123] width 84 height 16
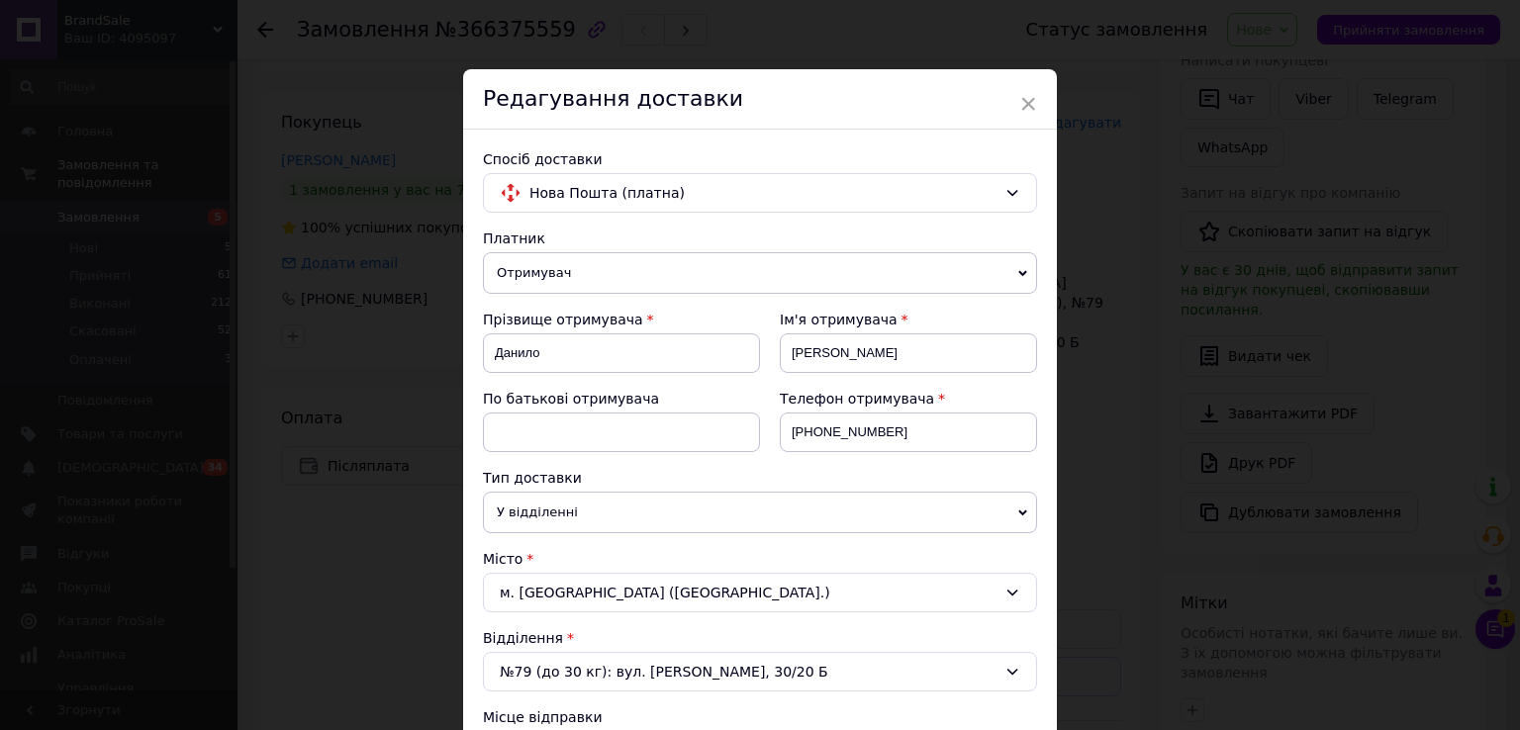
click at [1253, 246] on div "× Редагування доставки Спосіб доставки Нова Пошта (платна) Платник Отримувач Ві…" at bounding box center [760, 365] width 1520 height 730
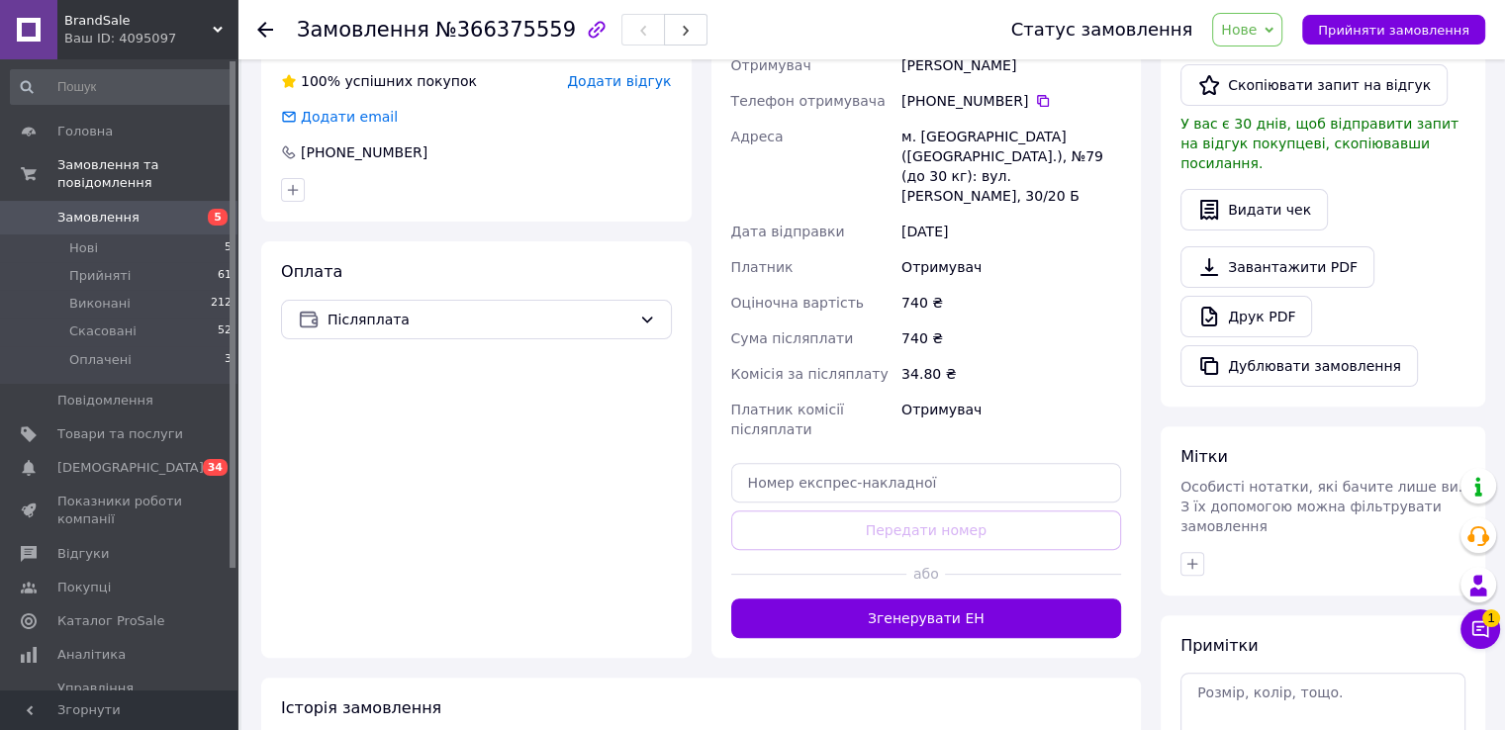
scroll to position [469, 0]
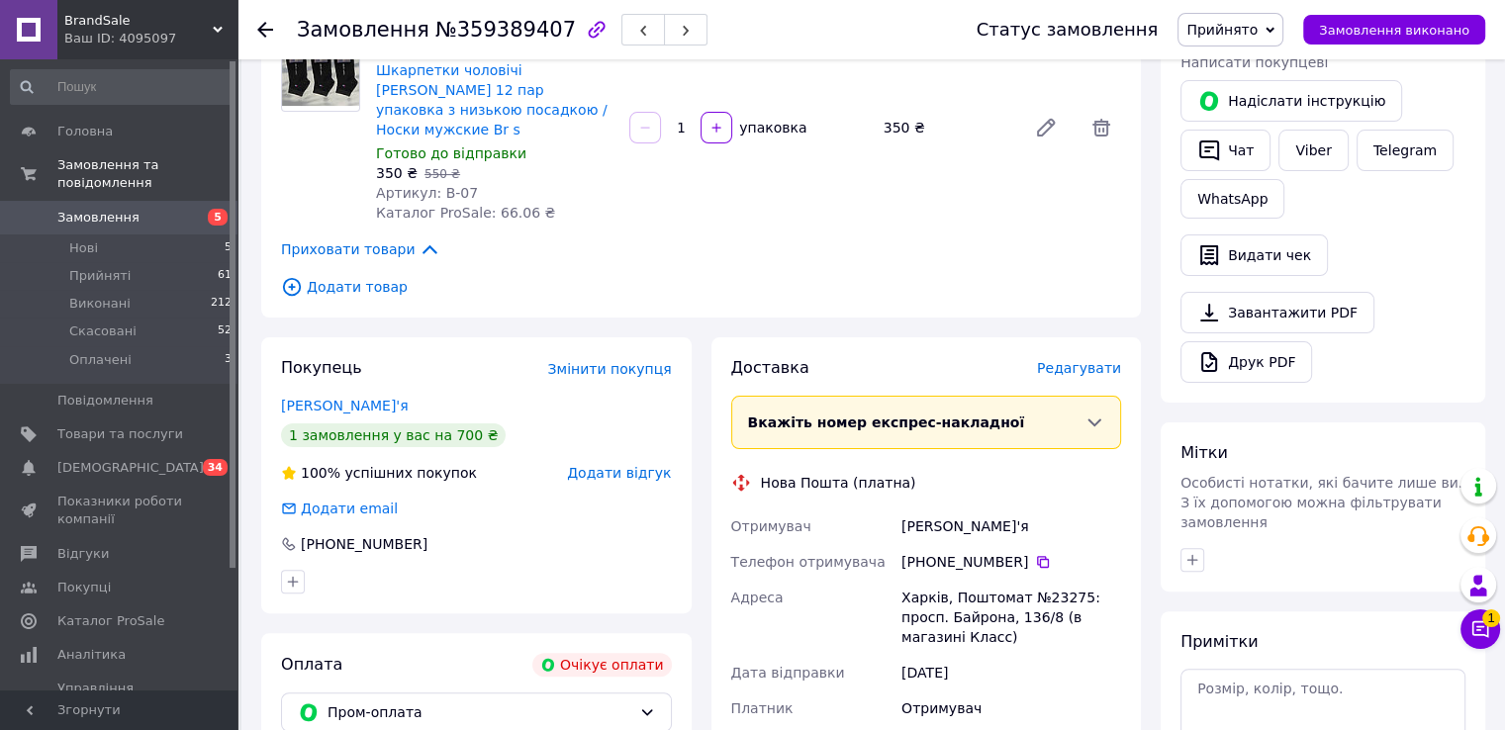
scroll to position [396, 0]
click at [1090, 358] on span "Редагувати" at bounding box center [1079, 366] width 84 height 16
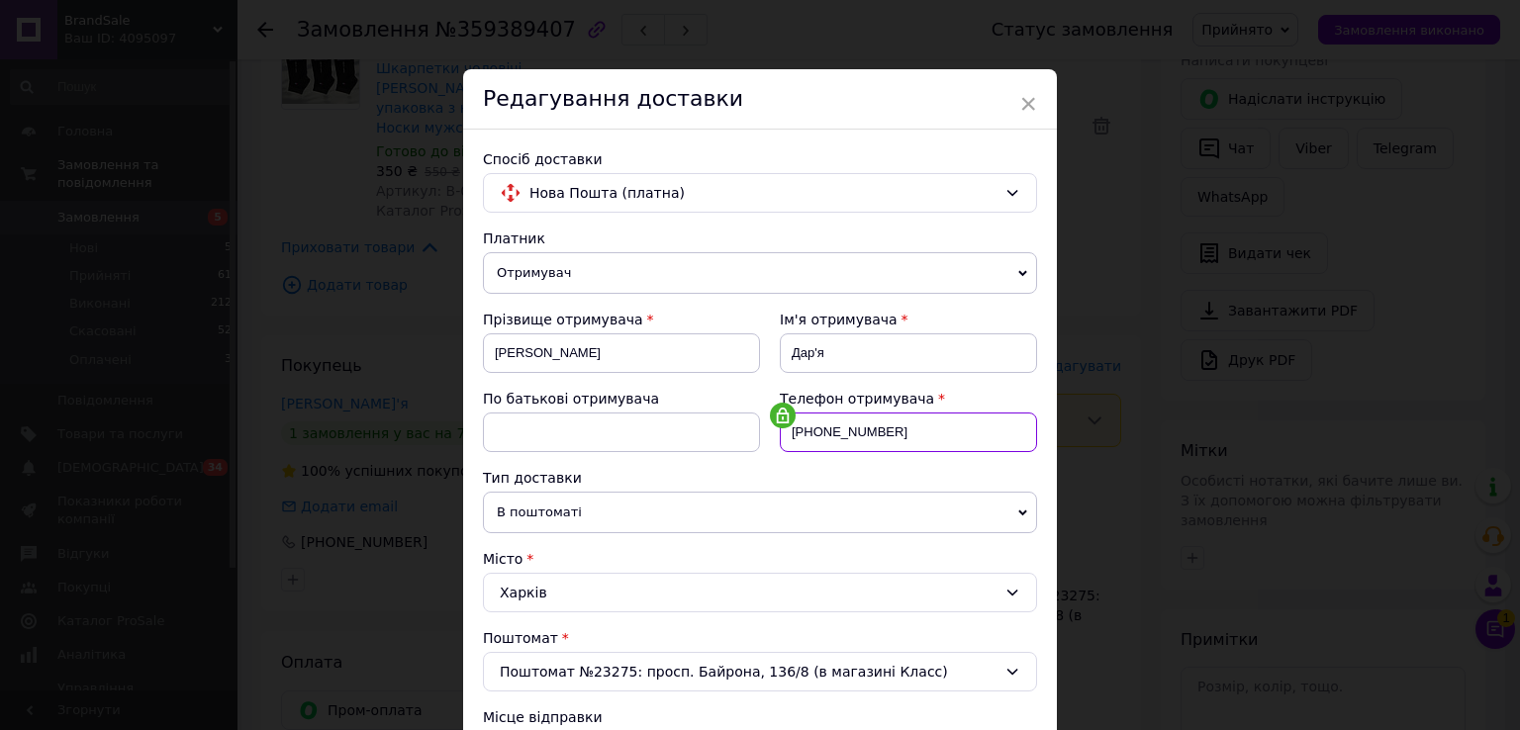
click at [862, 442] on input "+380930092360" at bounding box center [908, 433] width 257 height 40
click at [1290, 477] on div "× Редагування доставки Спосіб доставки Нова Пошта (платна) Платник Отримувач Ві…" at bounding box center [760, 365] width 1520 height 730
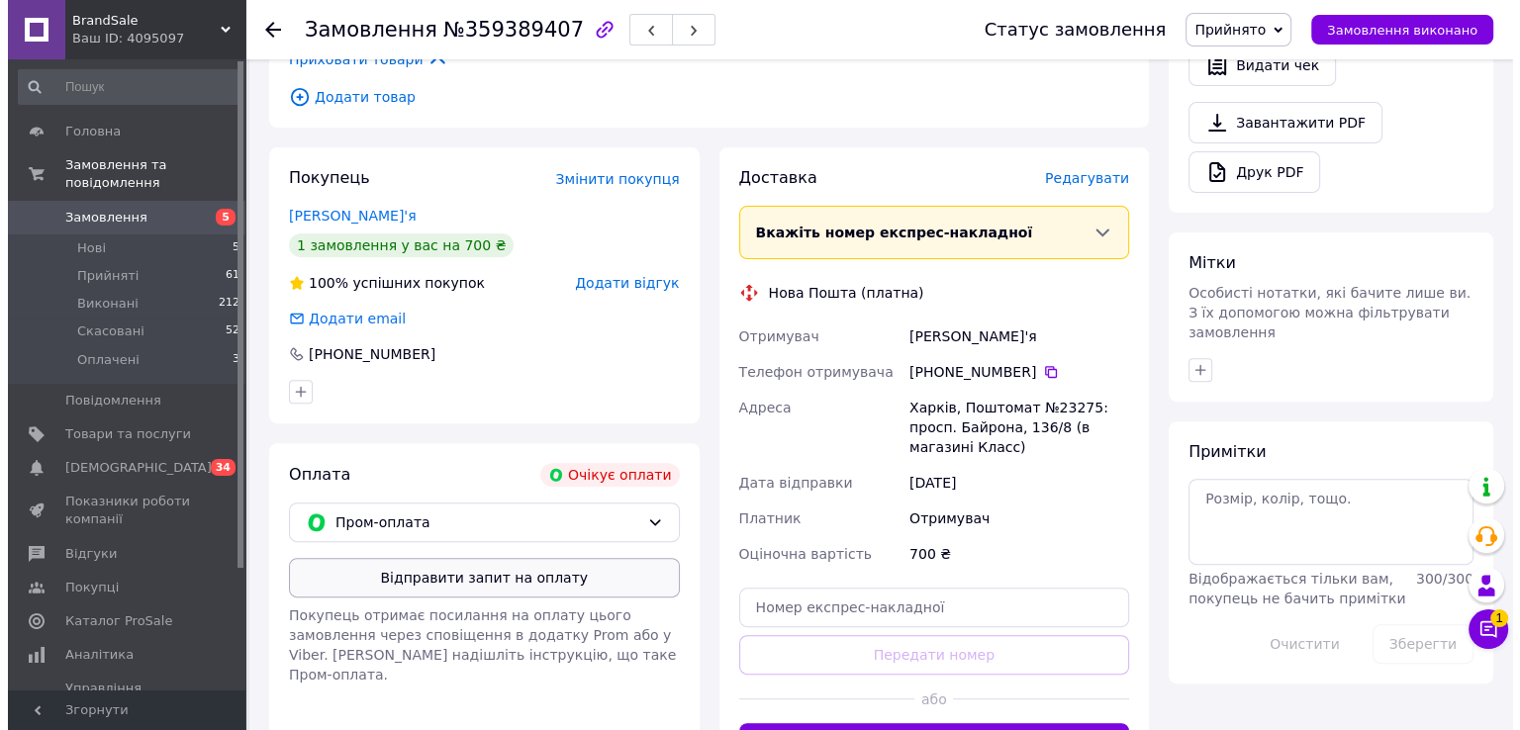
scroll to position [594, 0]
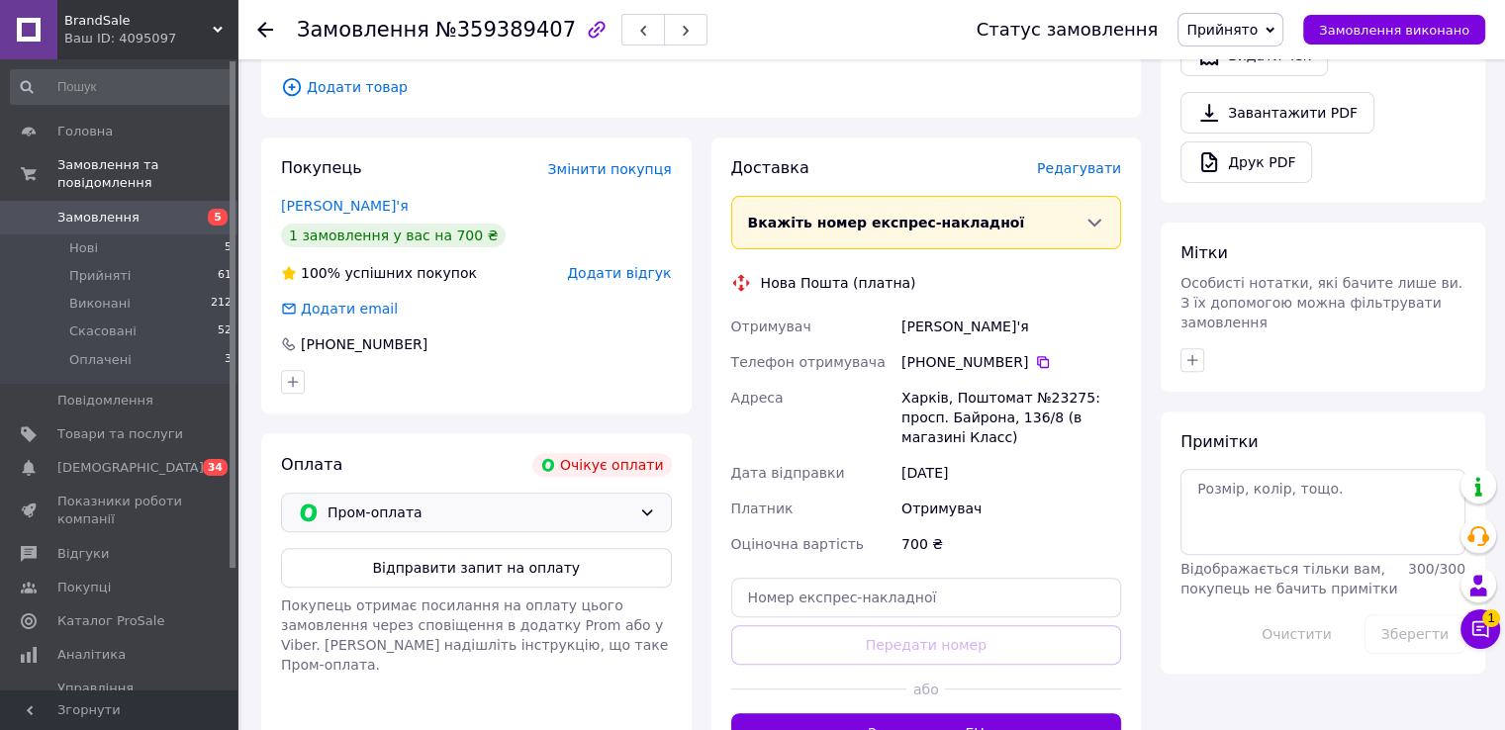
click at [538, 493] on div "Пром-оплата" at bounding box center [476, 513] width 391 height 40
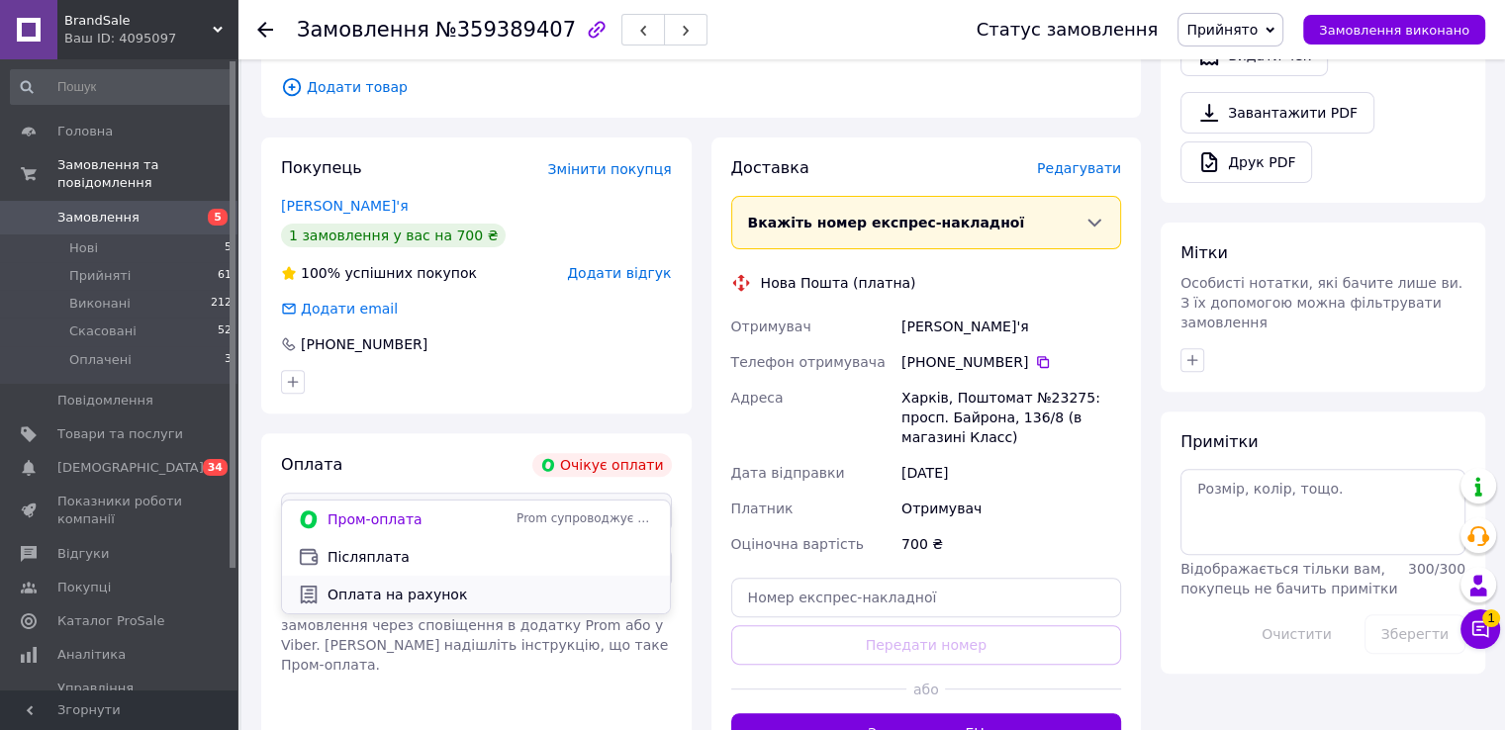
click at [465, 596] on span "Оплата на рахунок" at bounding box center [491, 595] width 327 height 20
click at [1079, 160] on span "Редагувати" at bounding box center [1079, 168] width 84 height 16
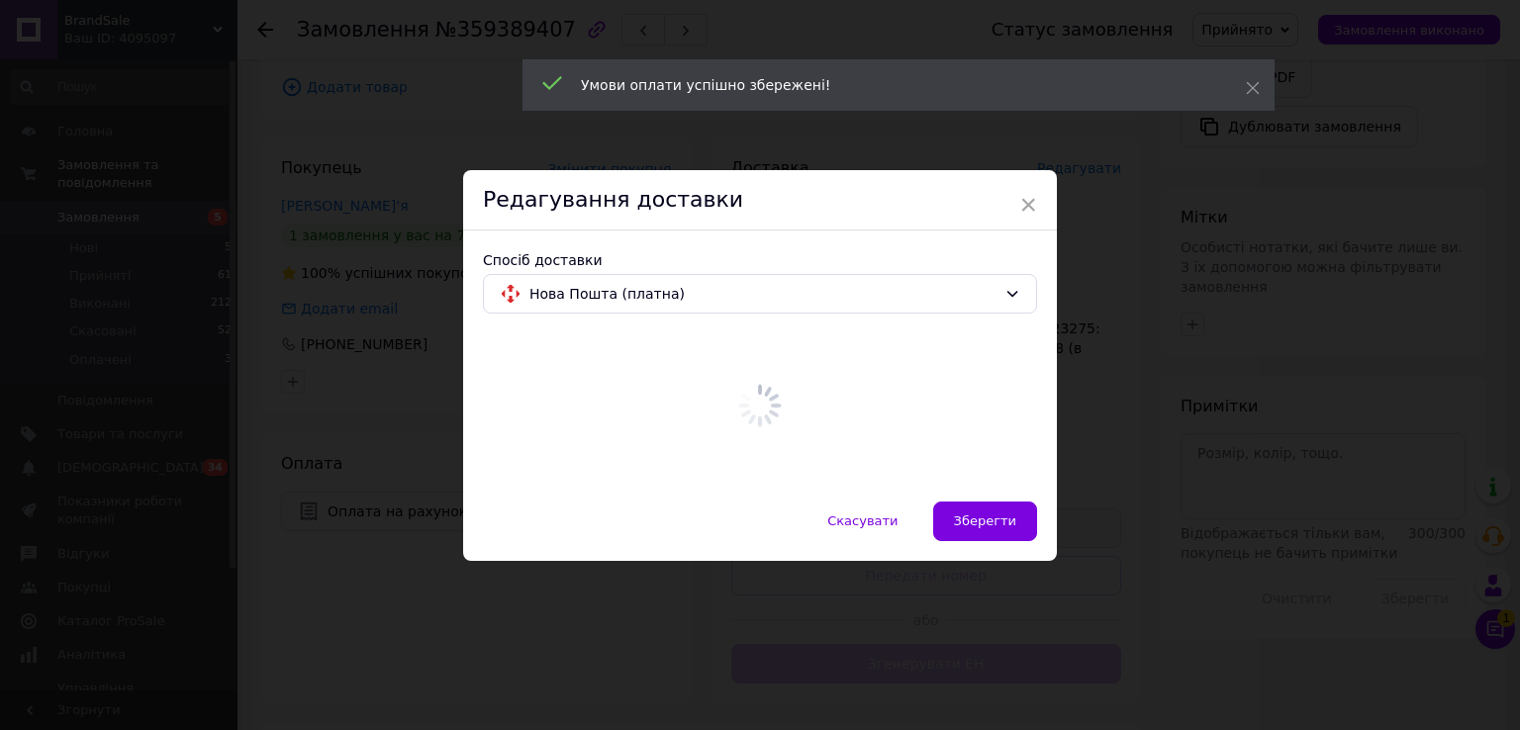
click at [910, 425] on div at bounding box center [760, 406] width 554 height 152
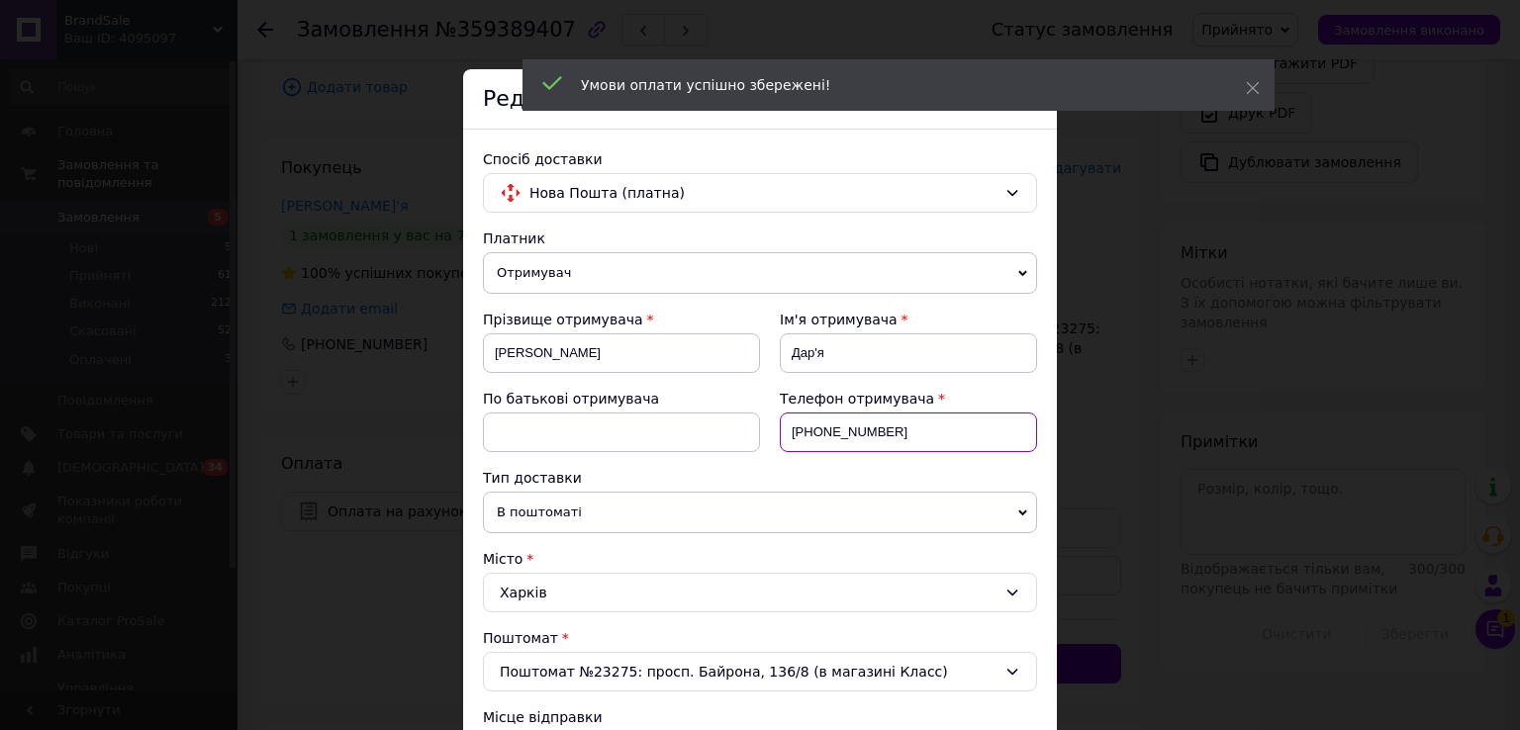
click at [904, 433] on input "+380930092360" at bounding box center [908, 433] width 257 height 40
paste input "735462148"
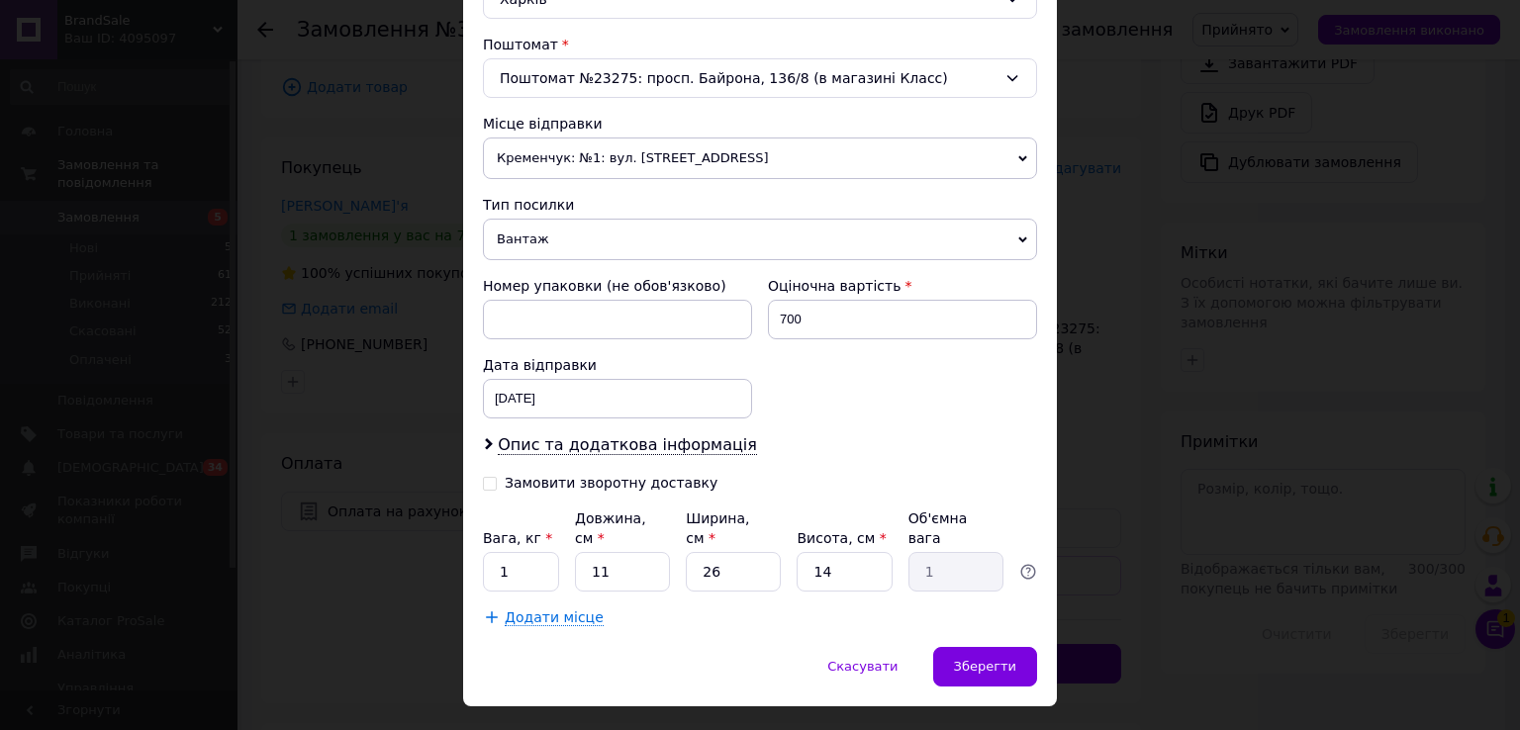
type input "+380735462148"
click at [610, 383] on div "29.08.2025 < 2025 > < Август > Пн Вт Ср Чт Пт Сб Вс 28 29 30 31 1 2 3 4 5 6 7 8…" at bounding box center [617, 399] width 269 height 40
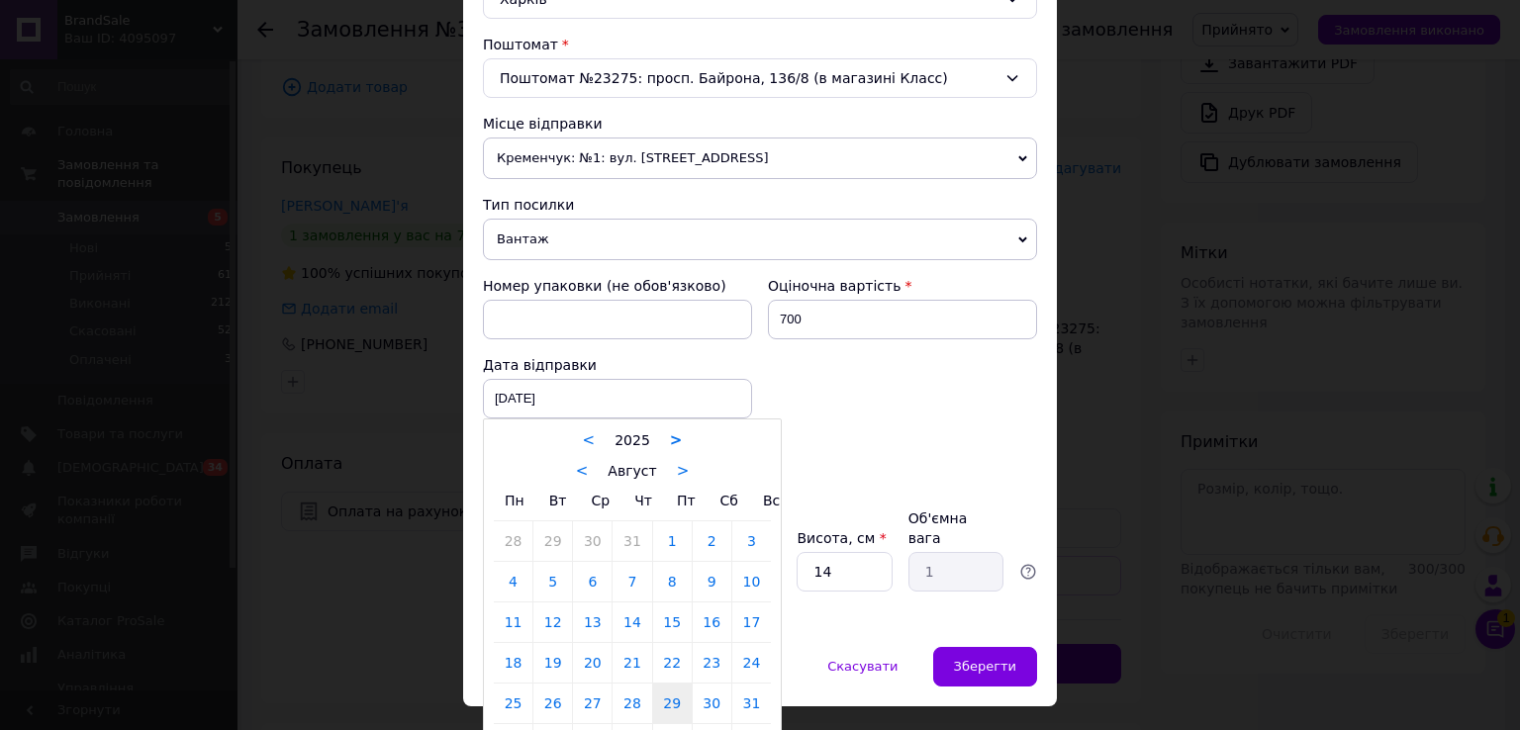
click at [670, 437] on link ">" at bounding box center [676, 440] width 13 height 18
click at [684, 570] on link "7" at bounding box center [672, 582] width 39 height 40
type input "07.08.2026"
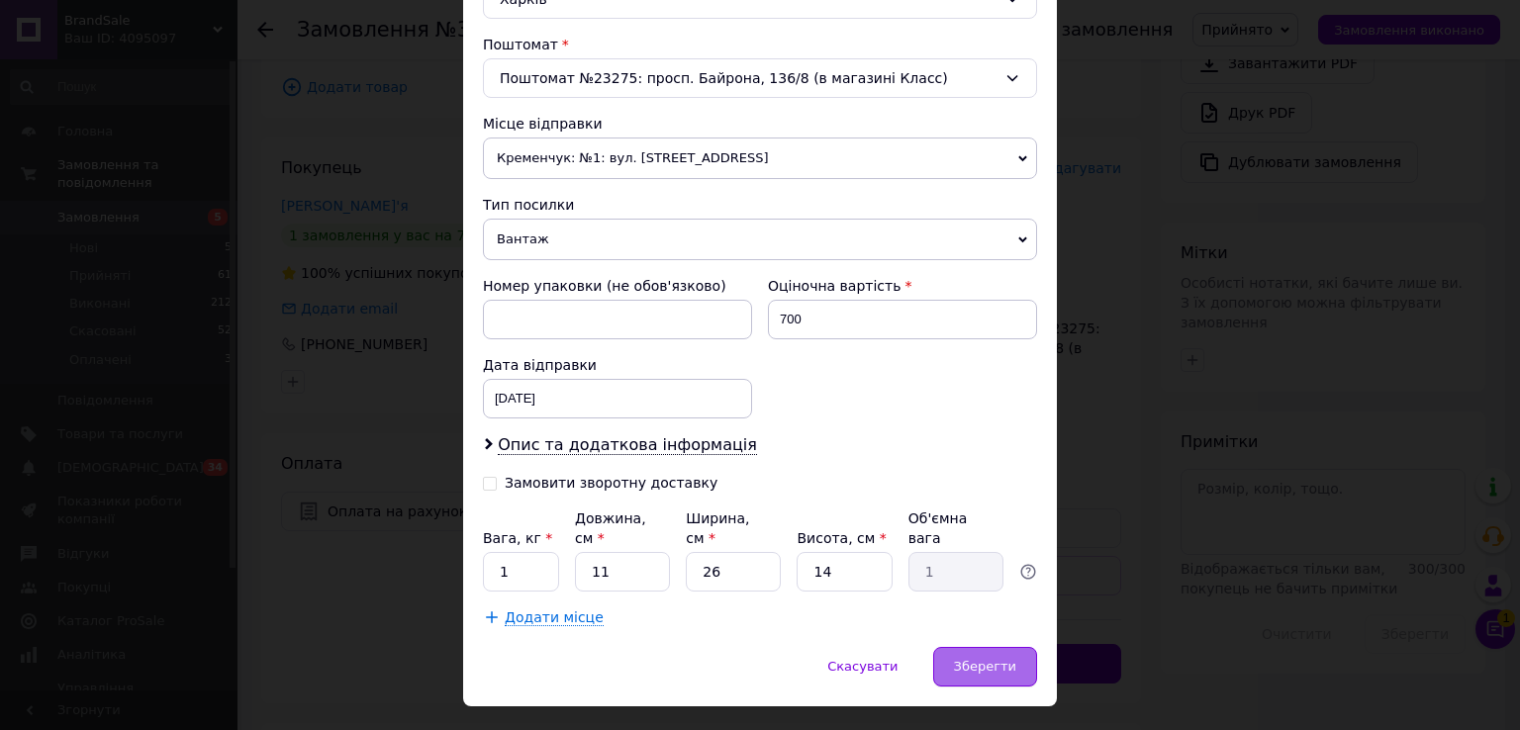
click at [986, 659] on div "Зберегти" at bounding box center [985, 667] width 104 height 40
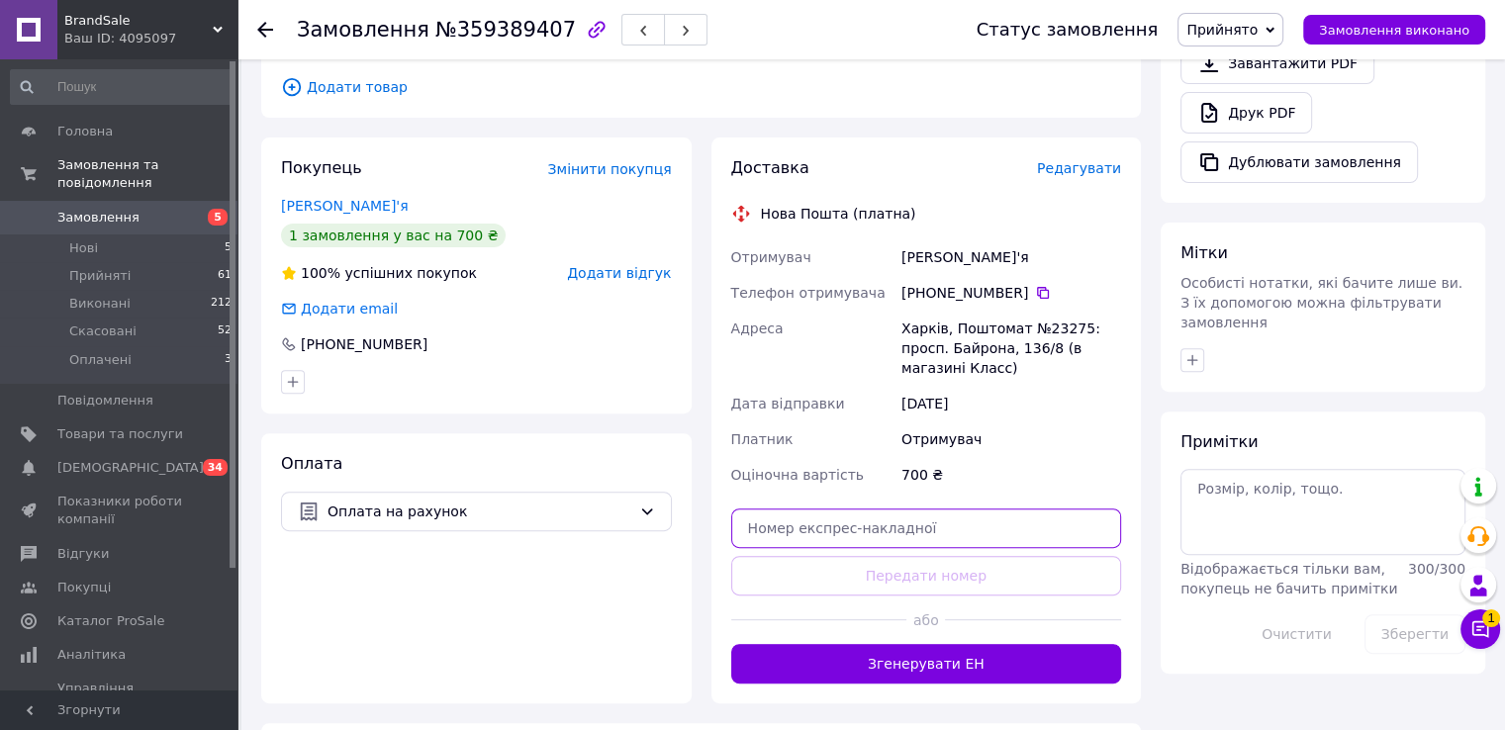
click at [826, 509] on input "text" at bounding box center [926, 529] width 391 height 40
paste input "20451260899564"
type input "20451260899564"
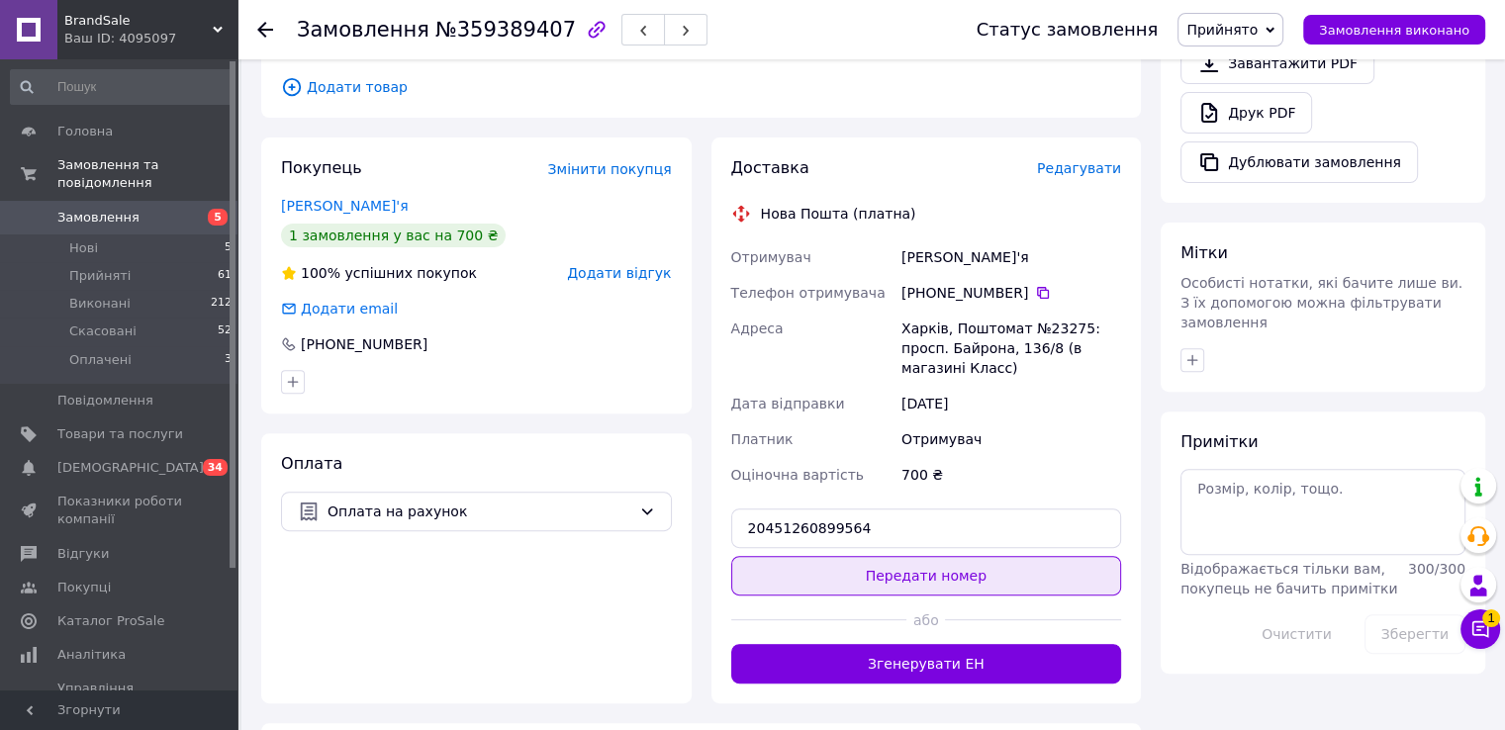
click at [815, 536] on div "Доставка Редагувати Нова Пошта (платна) Отримувач Надич Дар'я Телефон отримувач…" at bounding box center [926, 420] width 391 height 526
click at [814, 556] on button "Передати номер" at bounding box center [926, 576] width 391 height 40
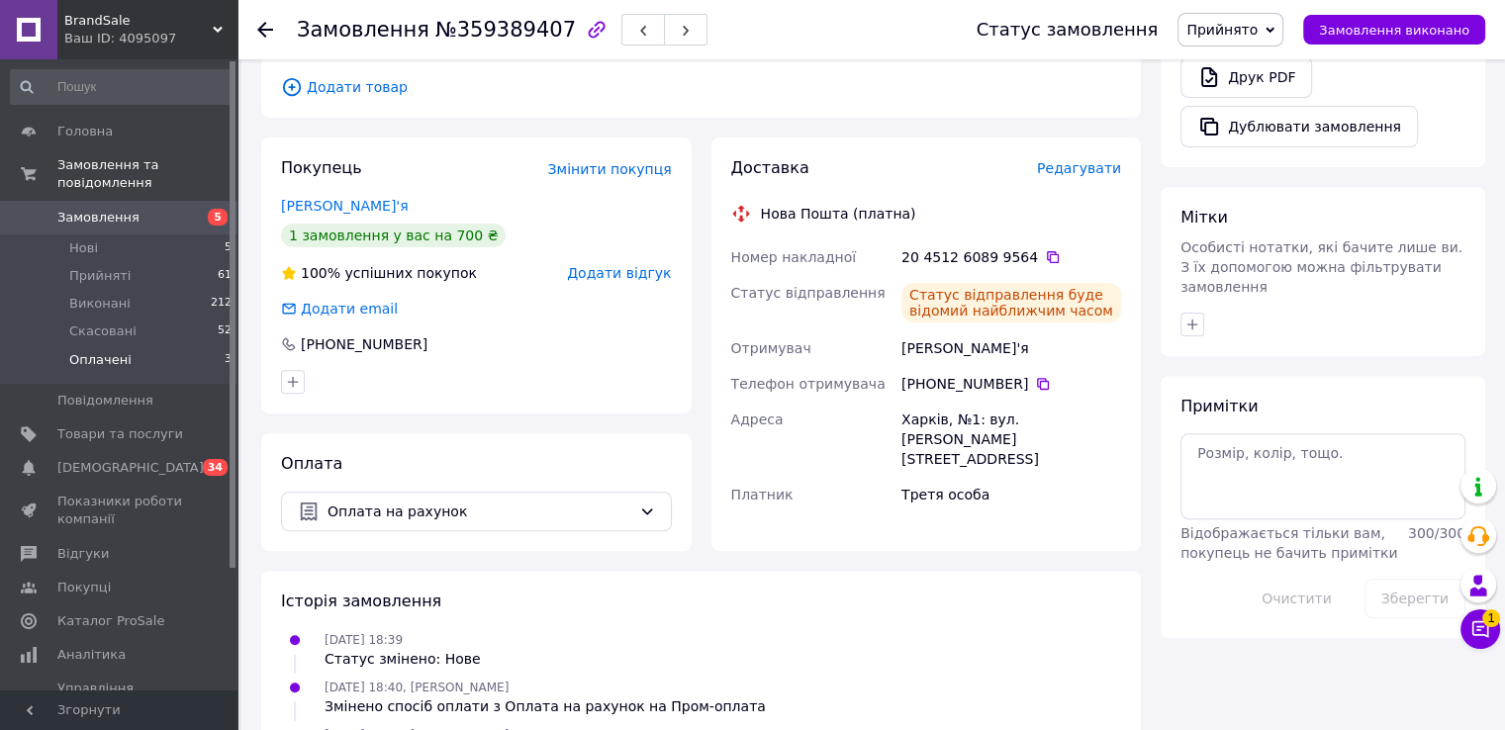
click at [115, 351] on li "Оплачені 3" at bounding box center [121, 365] width 243 height 38
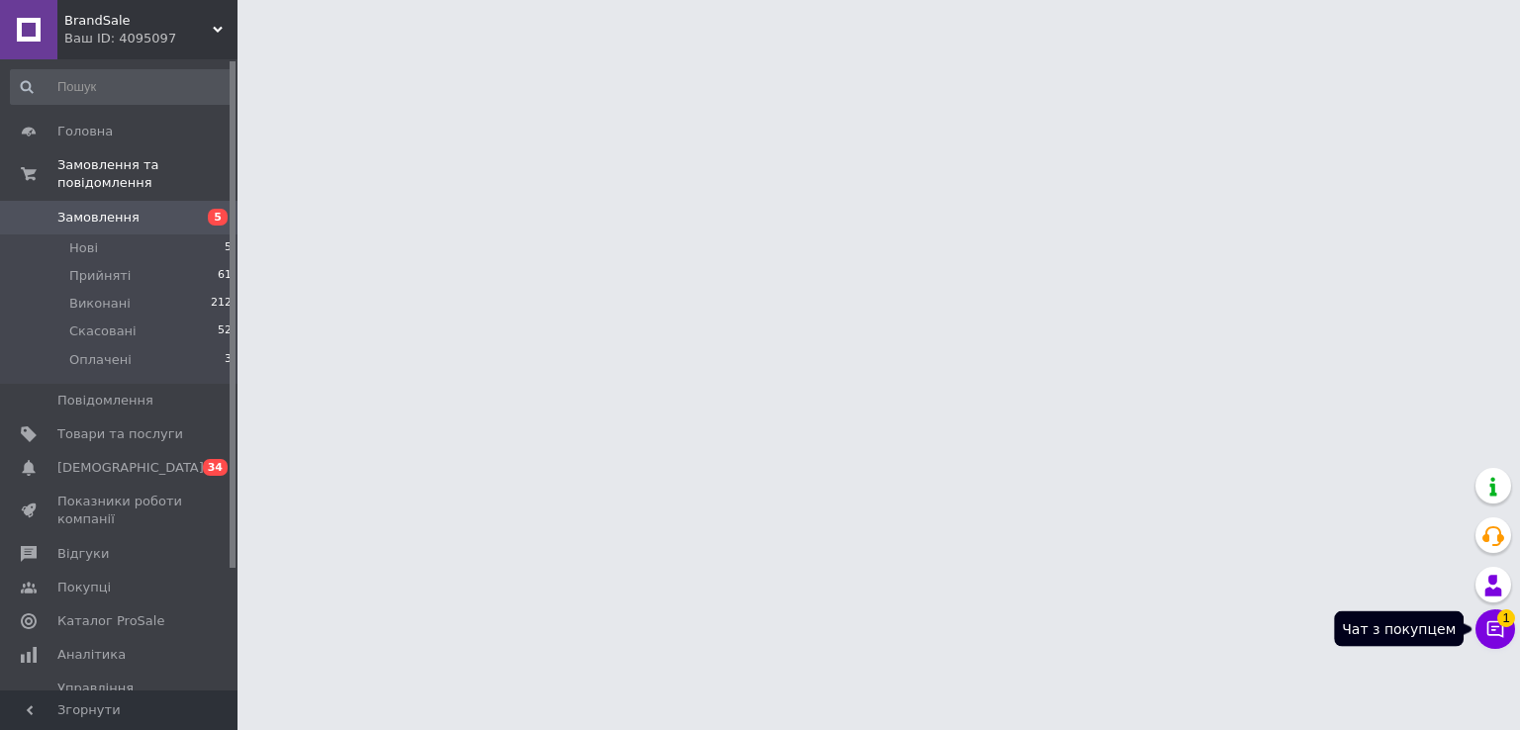
click at [1500, 621] on span "1" at bounding box center [1506, 613] width 18 height 18
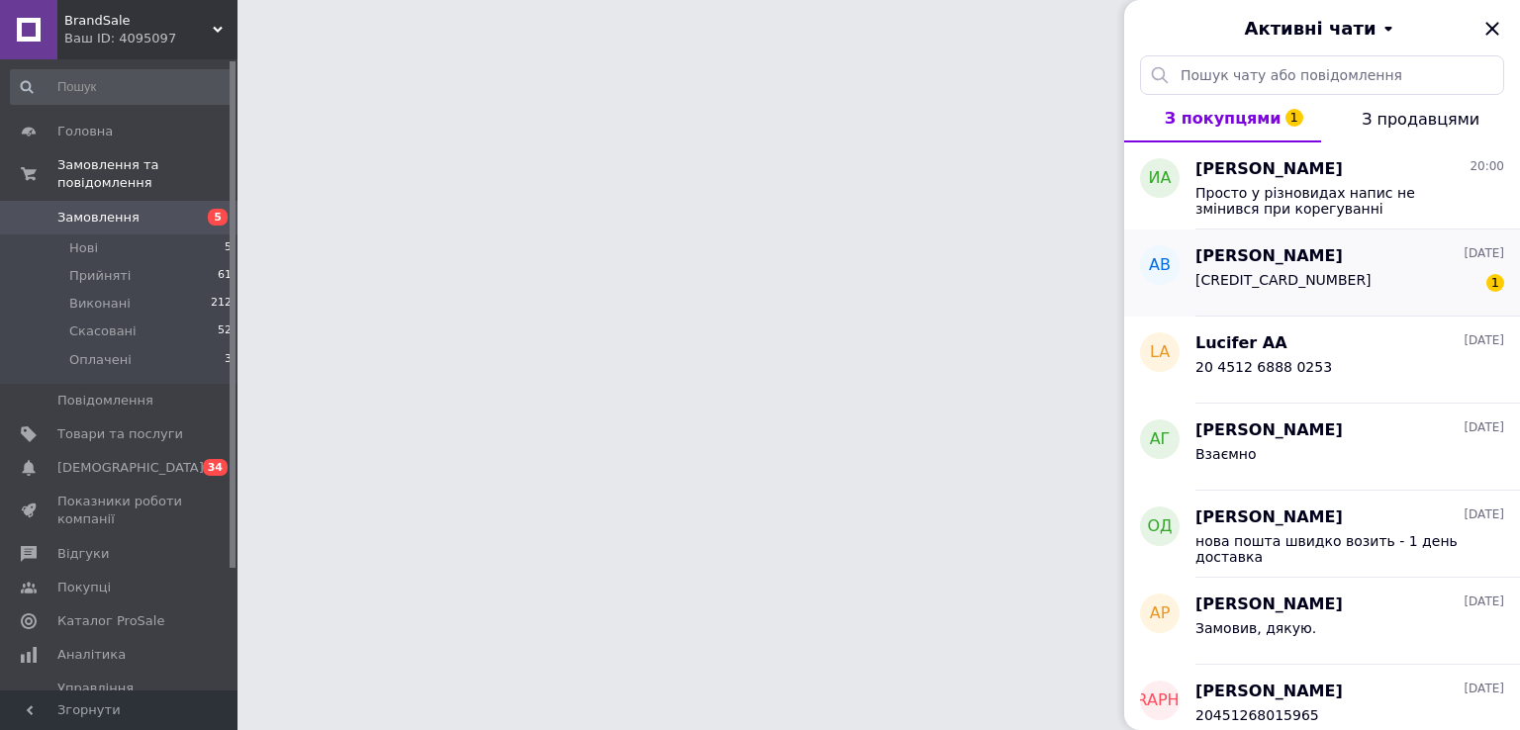
click at [1380, 260] on div "Артем Волочай 11.10.2025" at bounding box center [1349, 256] width 309 height 23
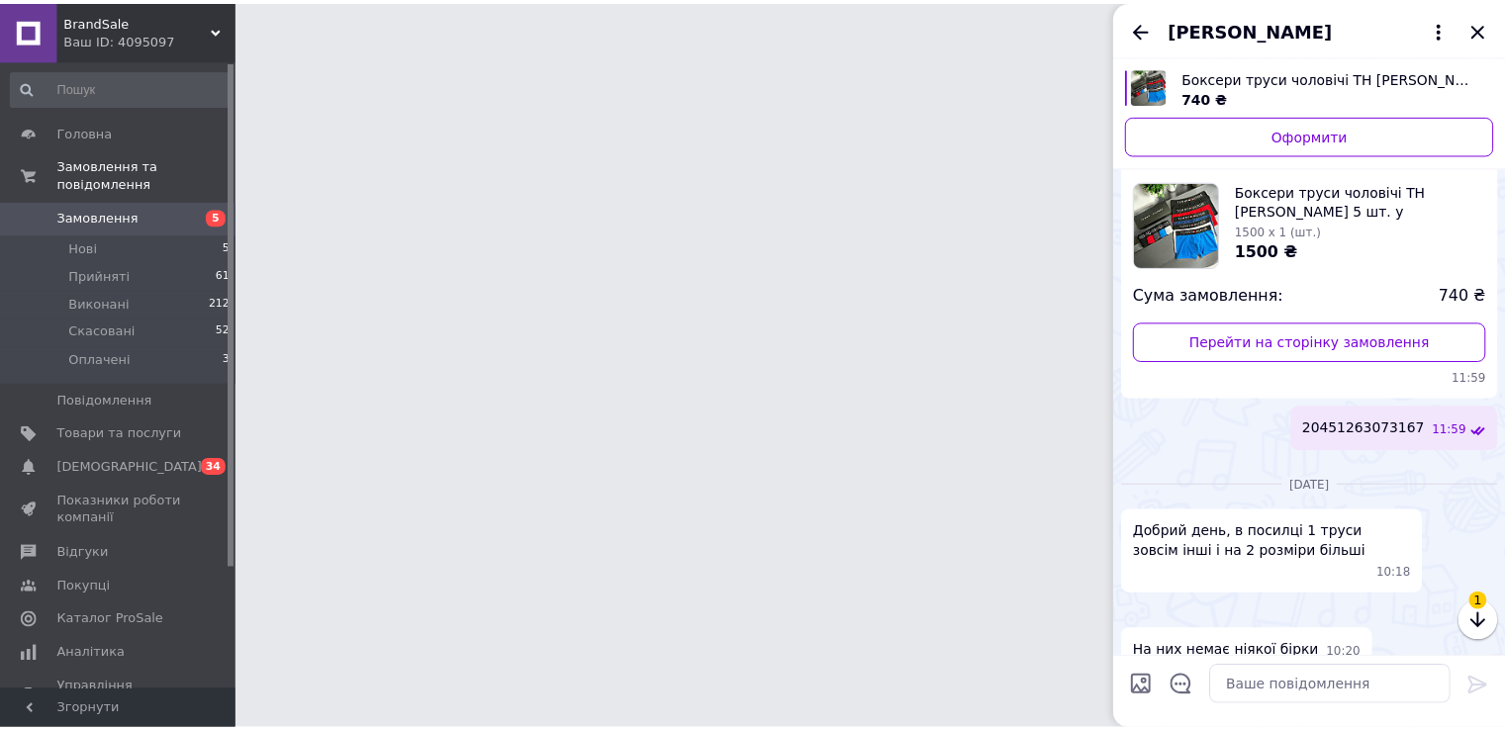
scroll to position [2109, 0]
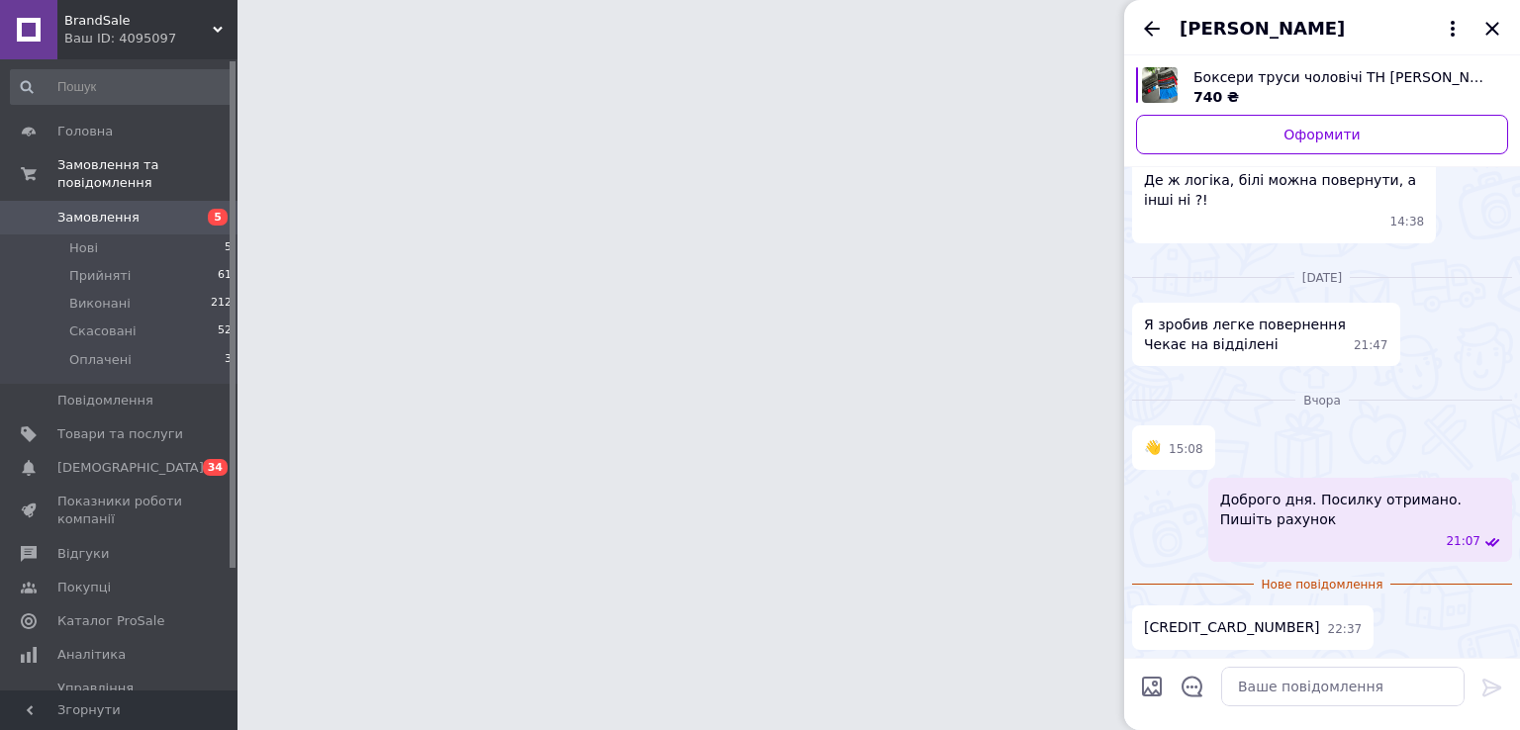
click at [1221, 630] on span "4149629359057130" at bounding box center [1232, 628] width 176 height 21
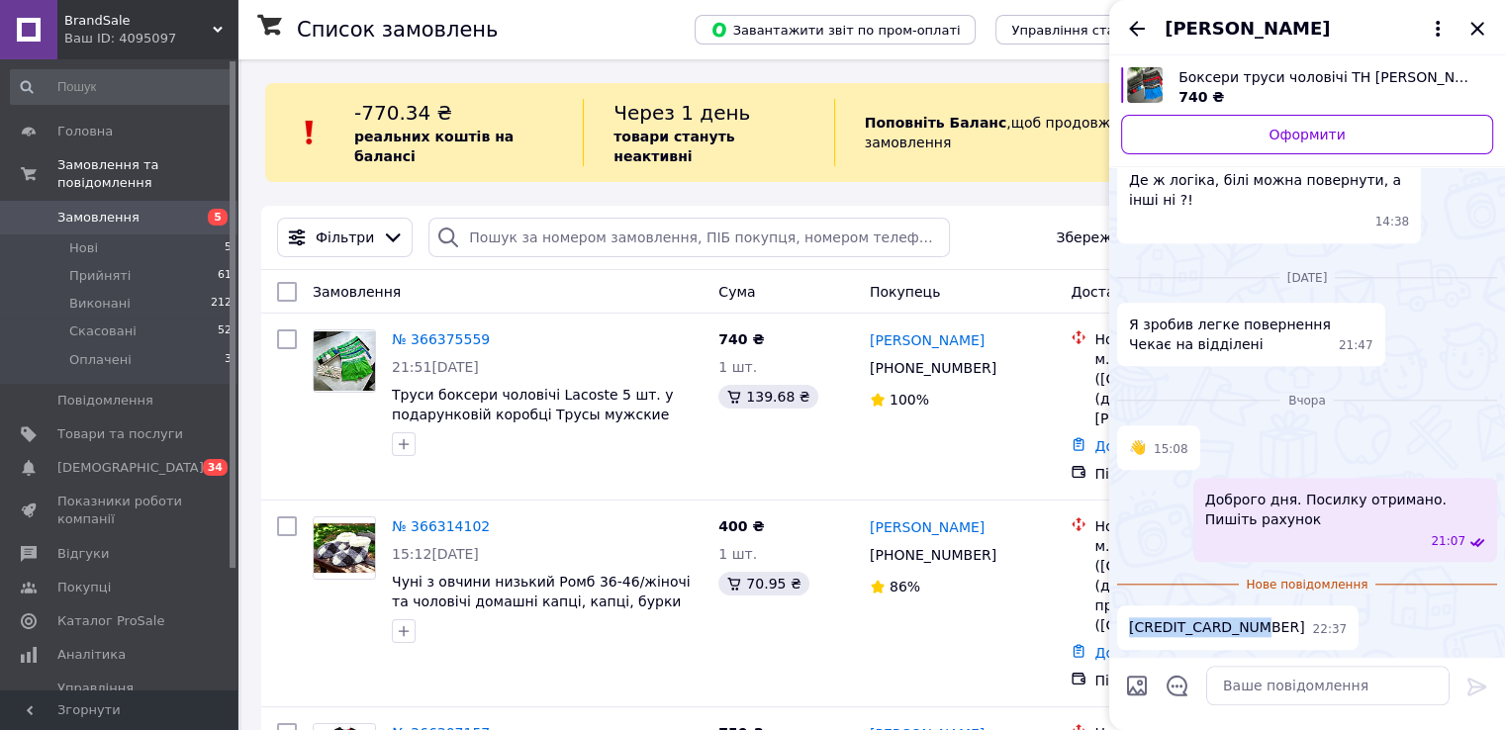
click at [1291, 84] on span "Боксери труси чоловічі TH [PERSON_NAME] 5 шт. у подарунковій коробці Трусы мужс…" at bounding box center [1328, 77] width 299 height 20
click at [1475, 30] on icon "Закрити" at bounding box center [1477, 28] width 13 height 13
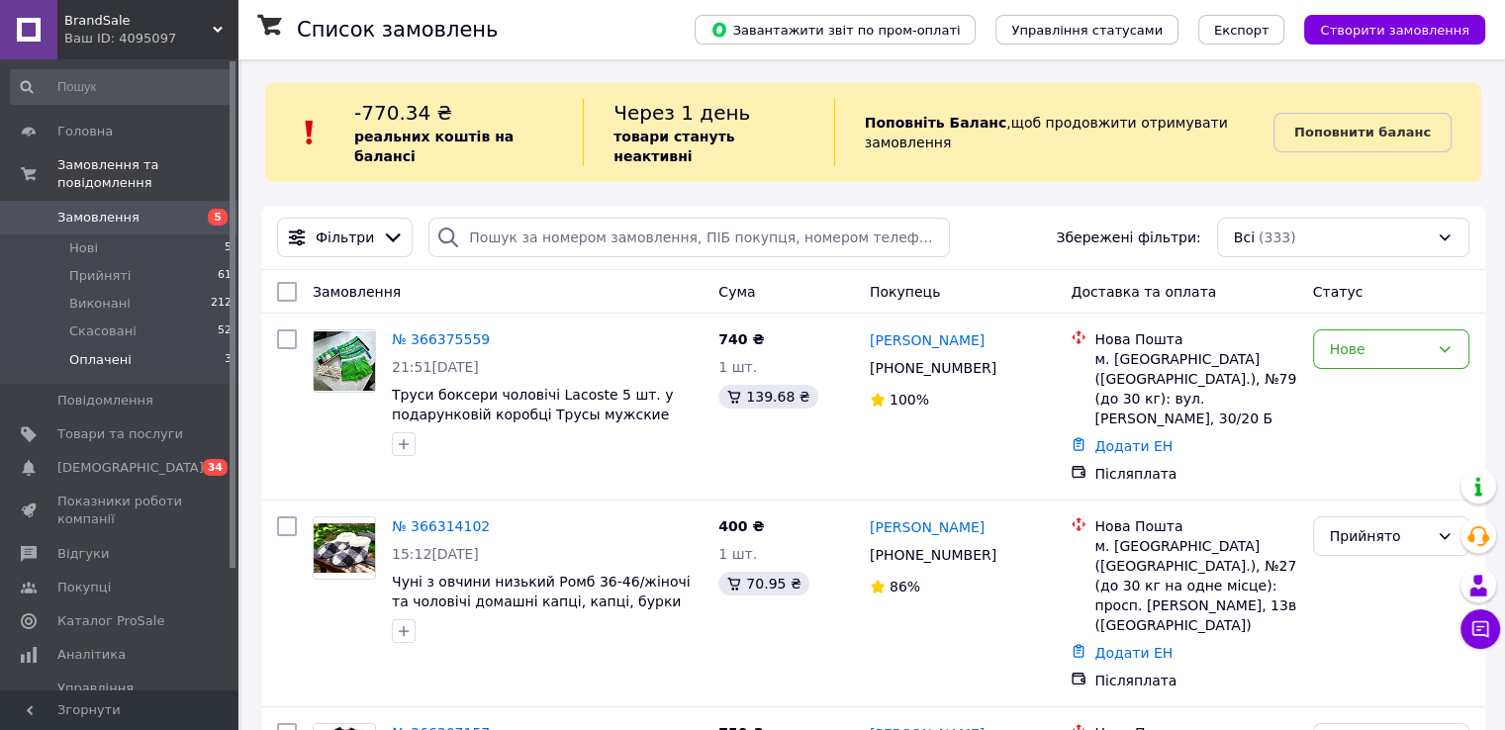
click at [206, 346] on li "Оплачені 3" at bounding box center [121, 365] width 243 height 38
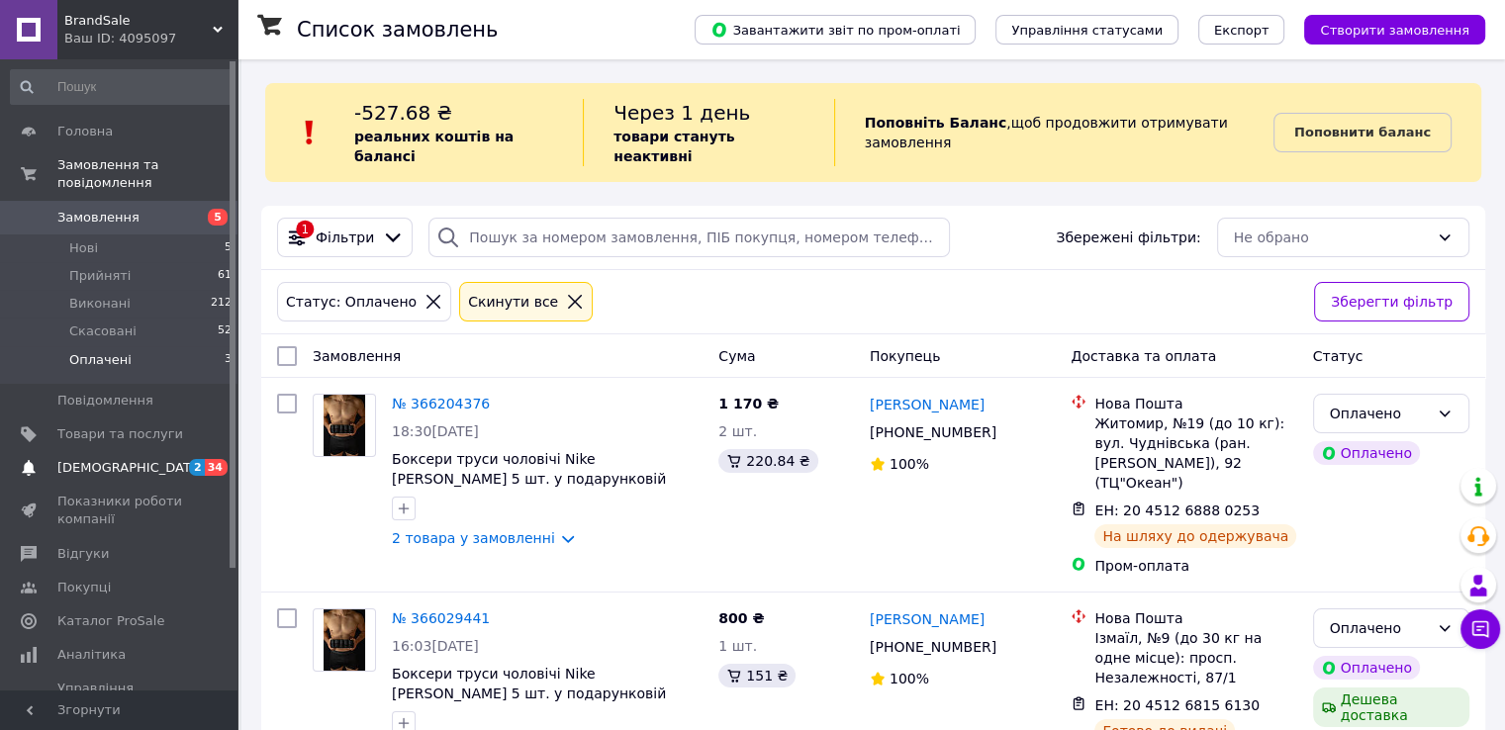
click at [184, 459] on span "2 34" at bounding box center [210, 468] width 54 height 18
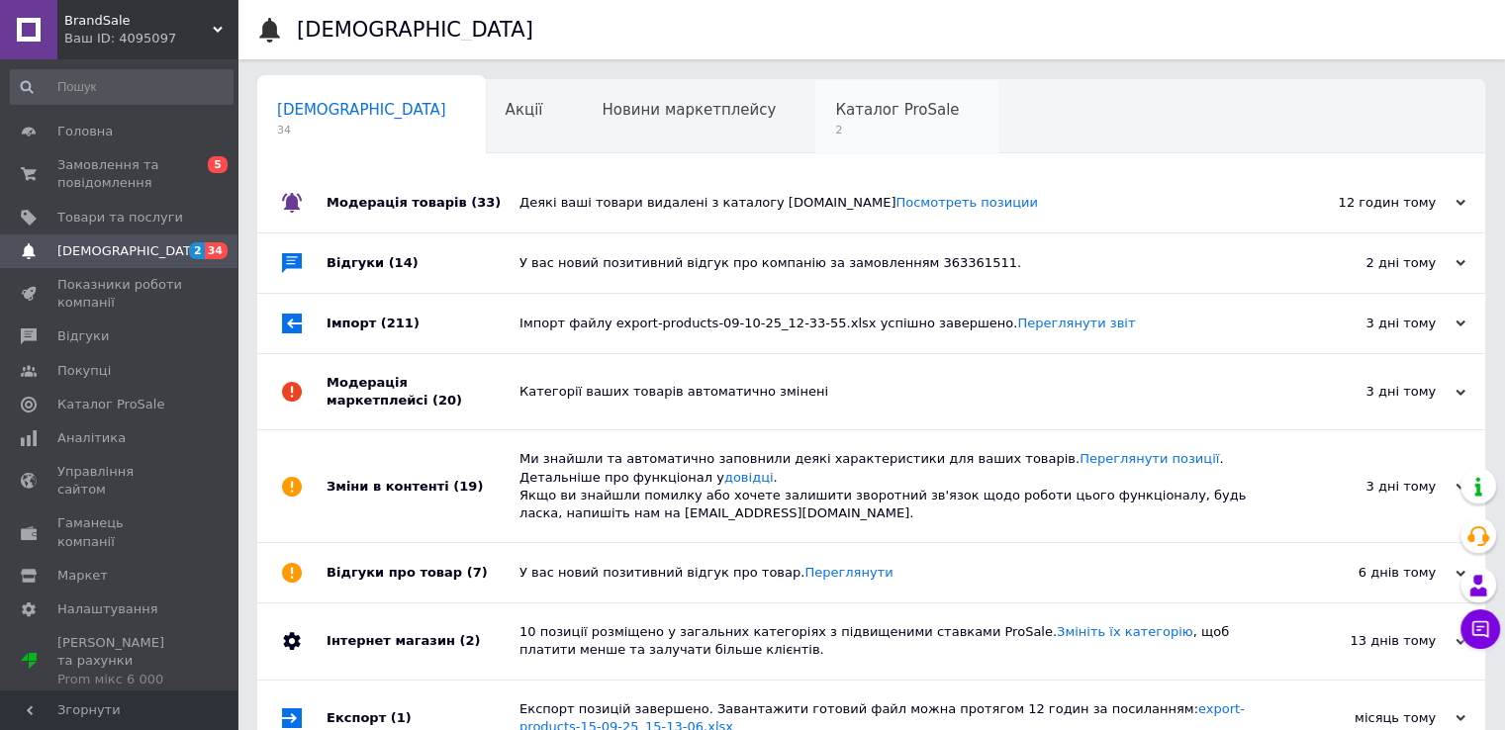
click at [815, 110] on div "Каталог ProSale 2" at bounding box center [906, 117] width 183 height 75
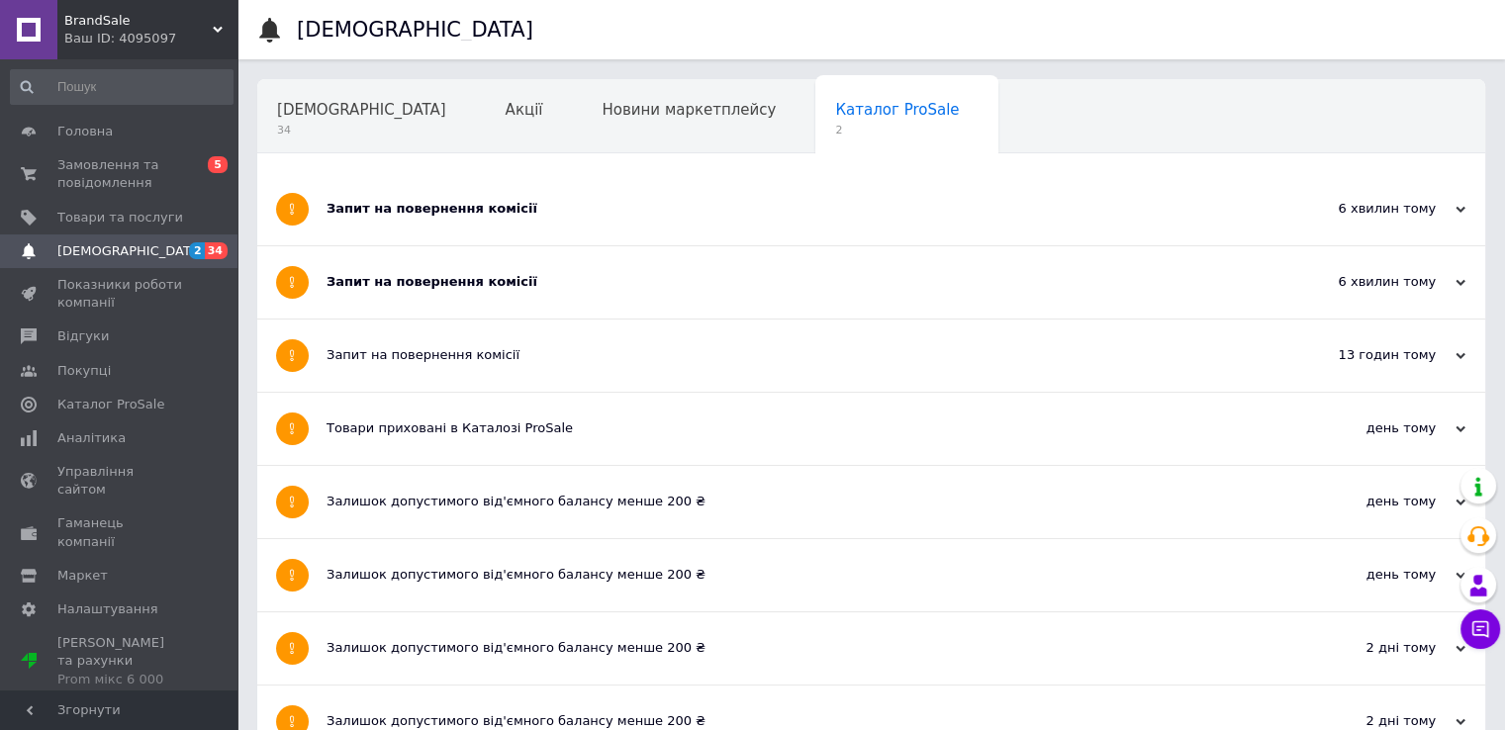
drag, startPoint x: 1124, startPoint y: 204, endPoint x: 1096, endPoint y: 237, distance: 42.8
click at [1121, 210] on div "Запит на повернення комісії" at bounding box center [797, 209] width 941 height 18
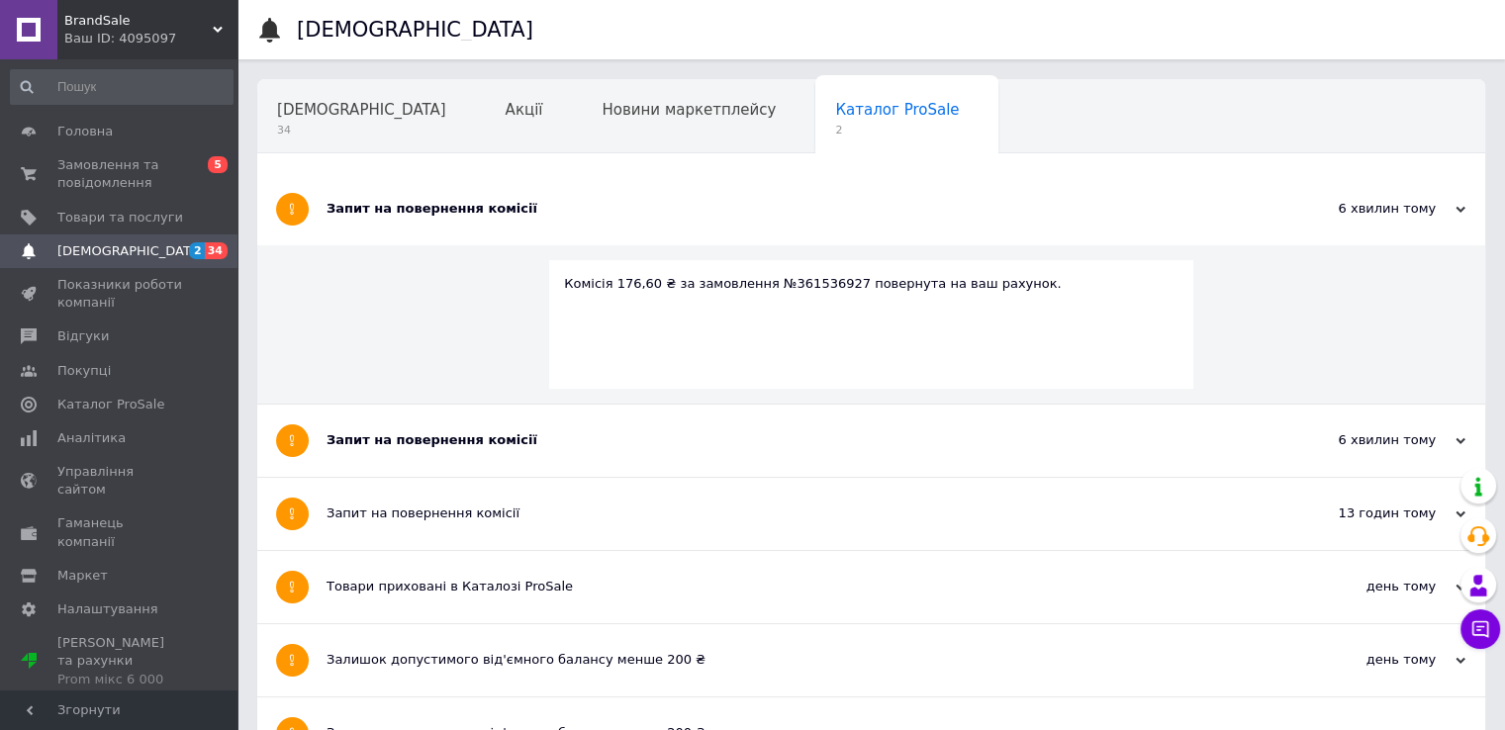
click at [736, 431] on div "Запит на повернення комісії" at bounding box center [797, 440] width 941 height 18
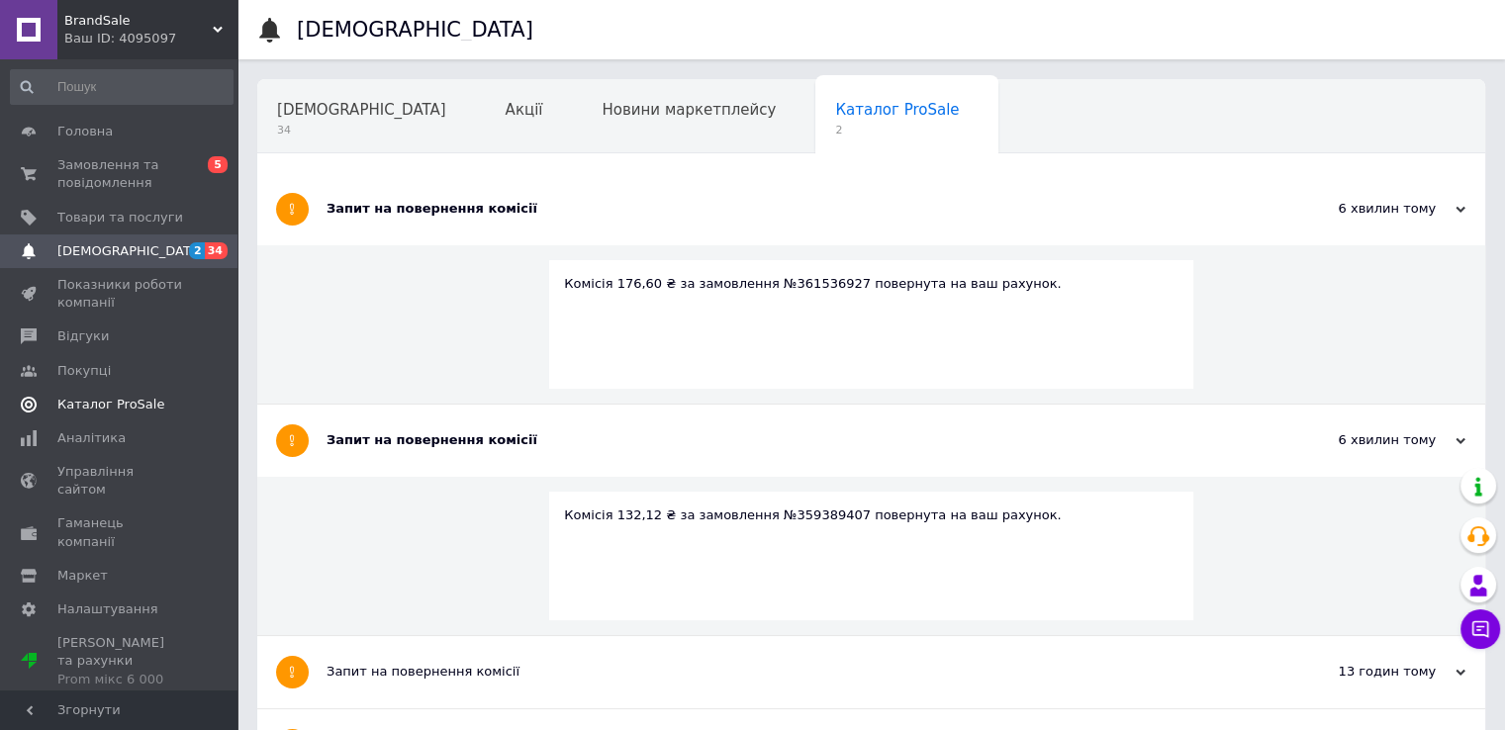
click at [45, 413] on span at bounding box center [28, 405] width 57 height 18
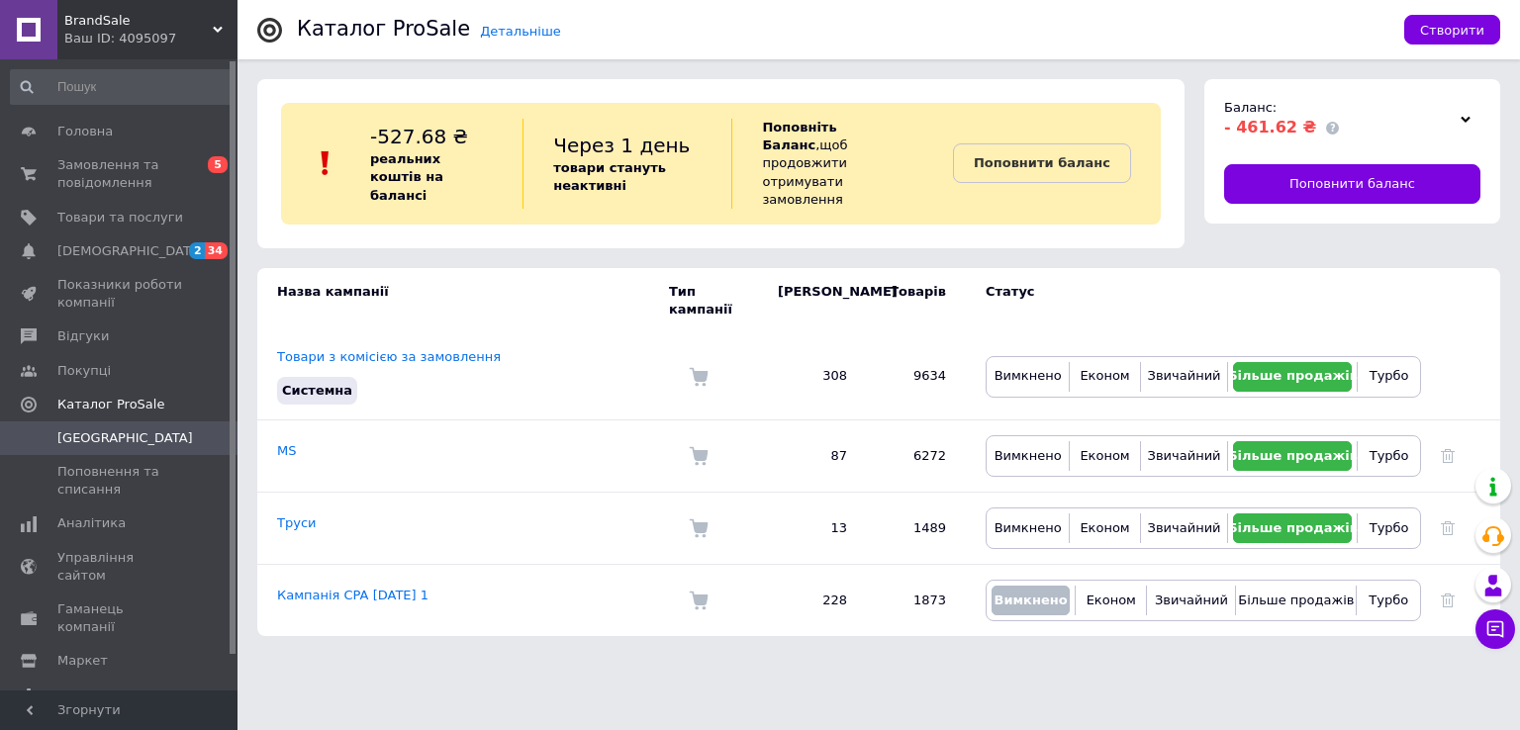
click at [1467, 128] on div at bounding box center [1466, 119] width 30 height 28
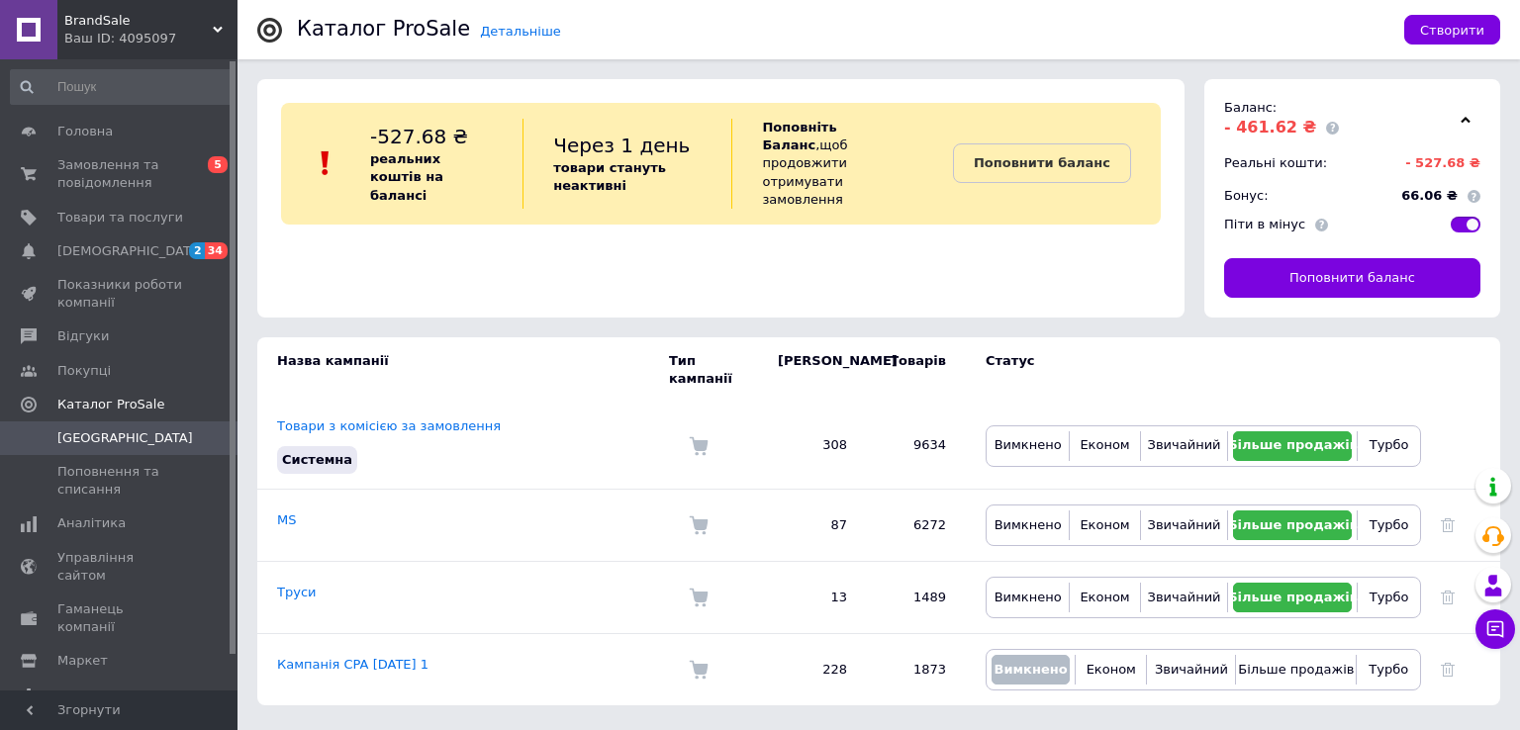
click at [1468, 130] on div at bounding box center [1466, 119] width 30 height 28
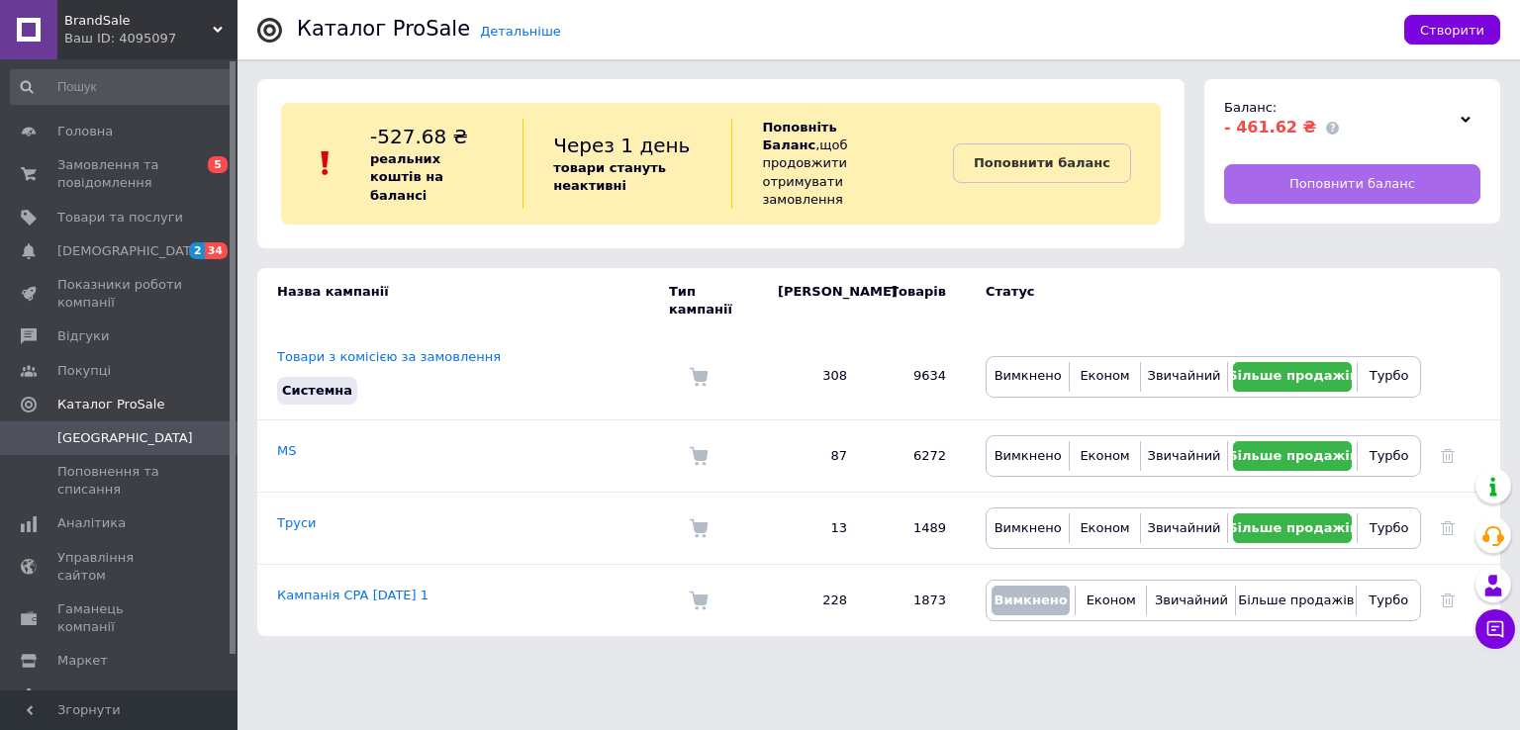
click at [1405, 171] on link "Поповнити баланс" at bounding box center [1352, 184] width 256 height 40
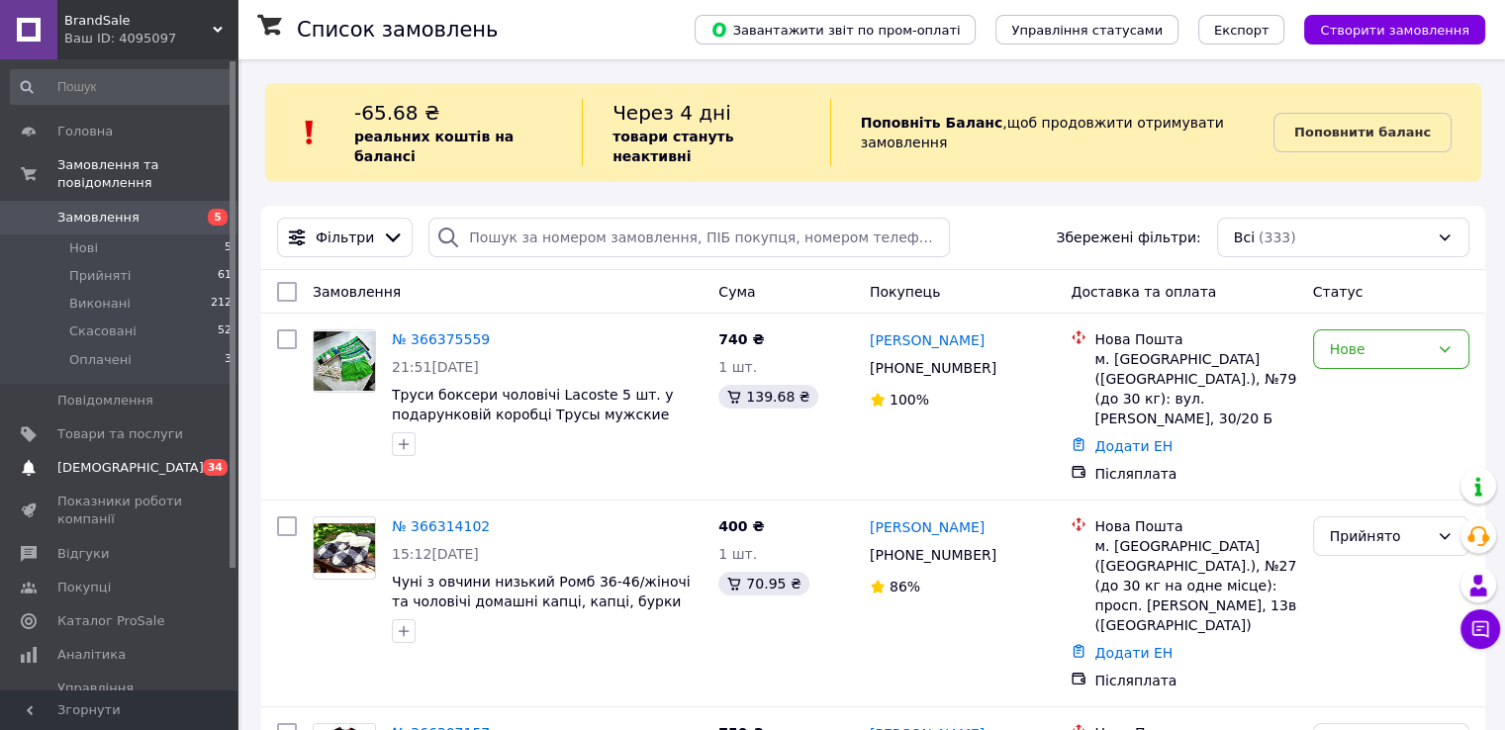
click at [77, 464] on link "Сповіщення 0 34" at bounding box center [121, 468] width 243 height 34
